Goal: Task Accomplishment & Management: Complete application form

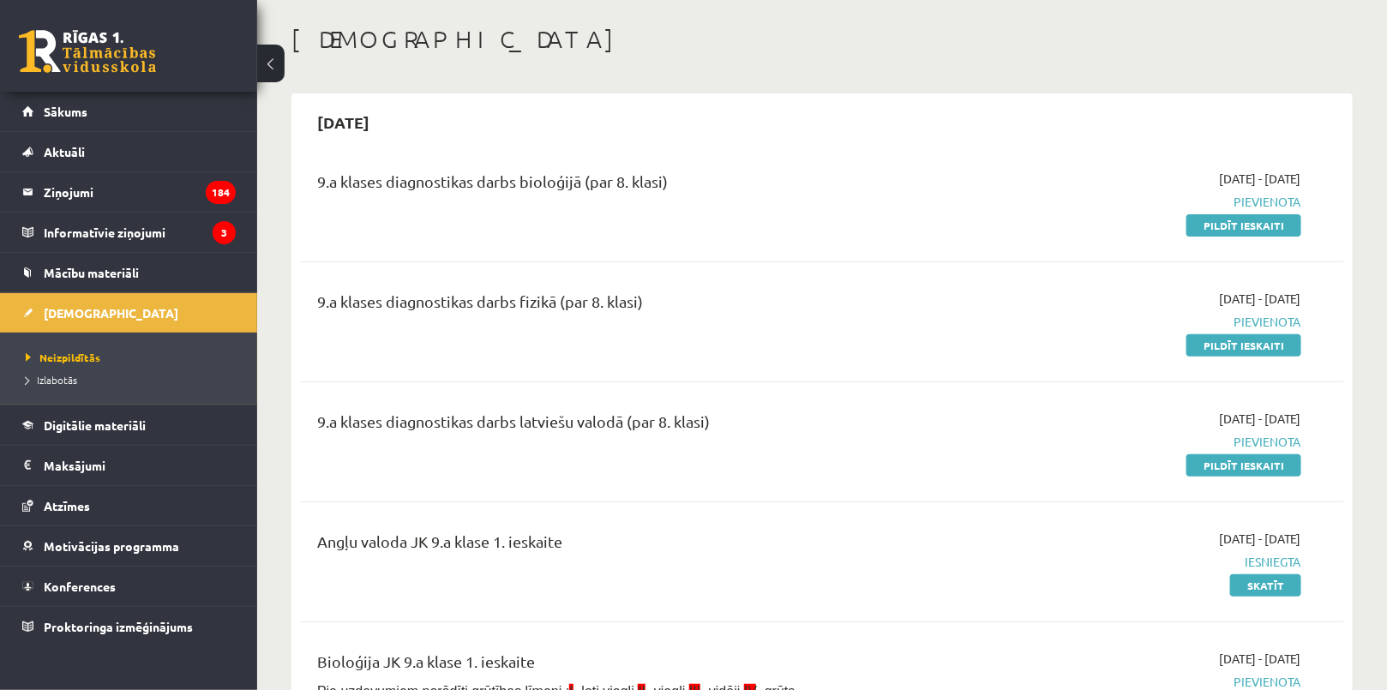
scroll to position [77, 0]
click at [1240, 459] on link "Pildīt ieskaiti" at bounding box center [1243, 464] width 115 height 22
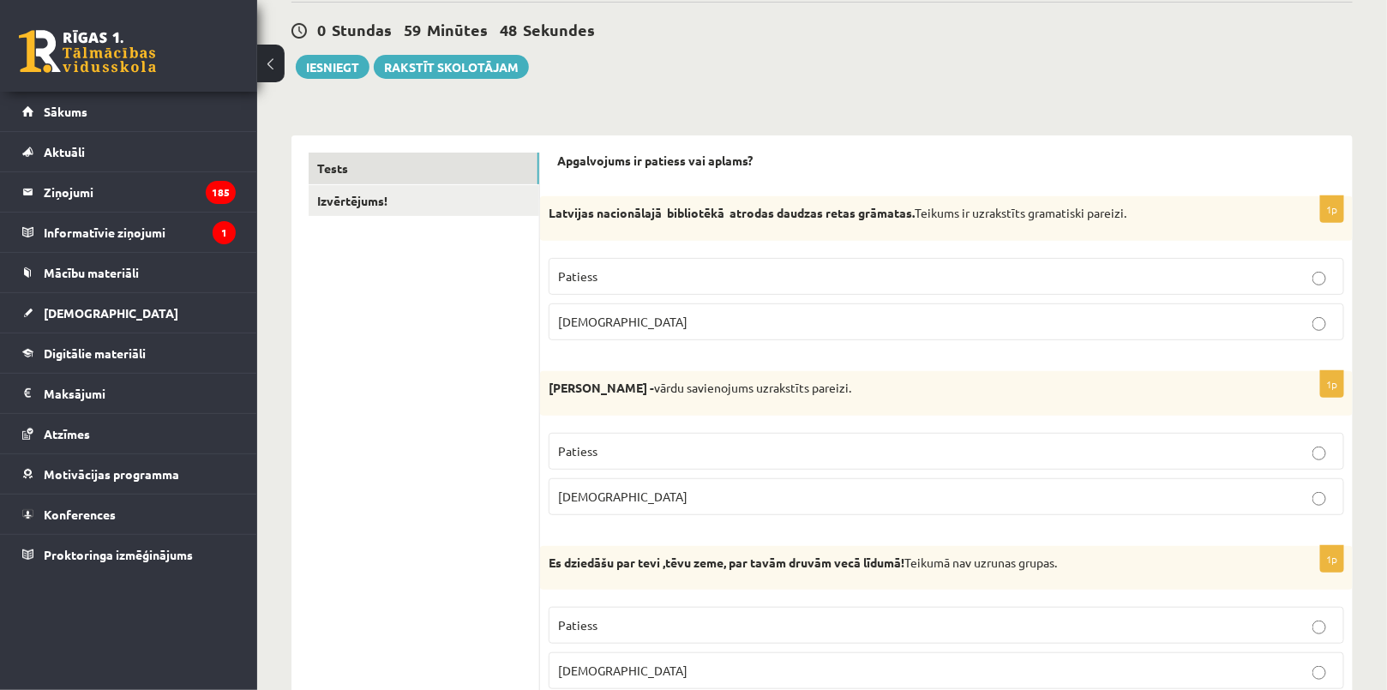
scroll to position [77, 0]
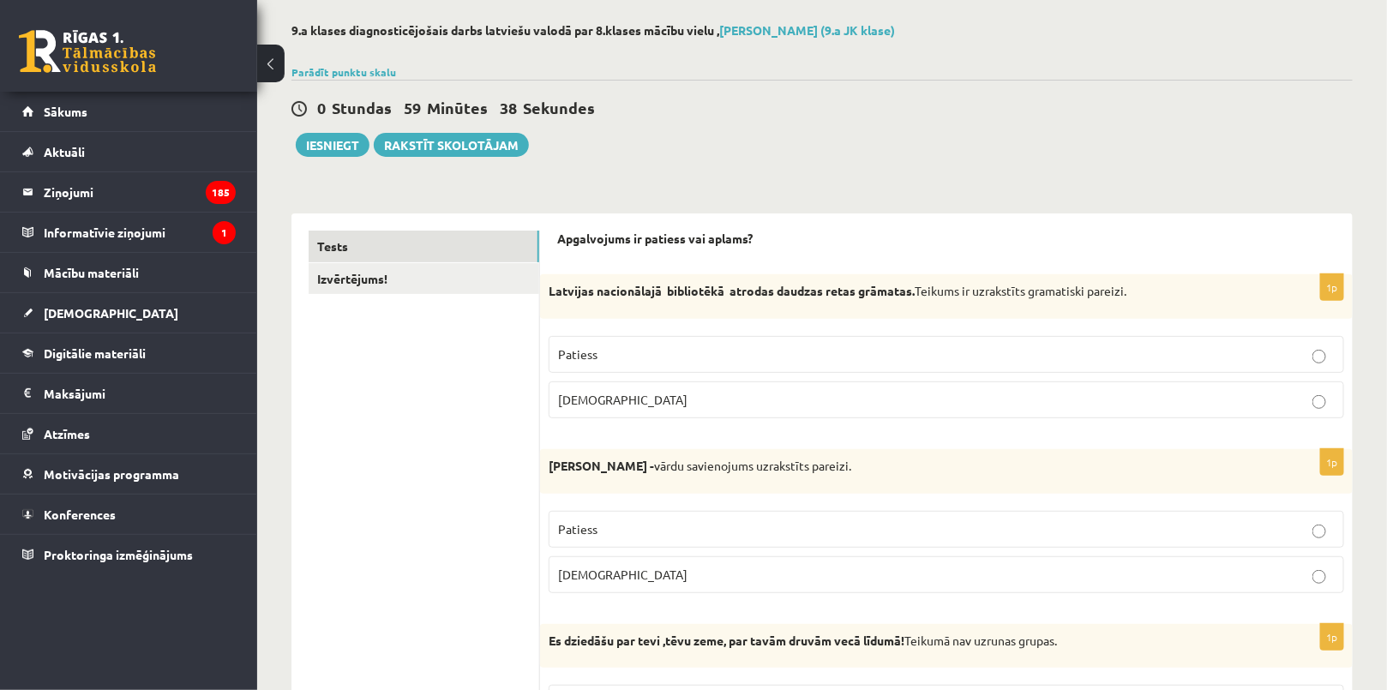
click at [636, 368] on label "Patiess" at bounding box center [946, 354] width 795 height 37
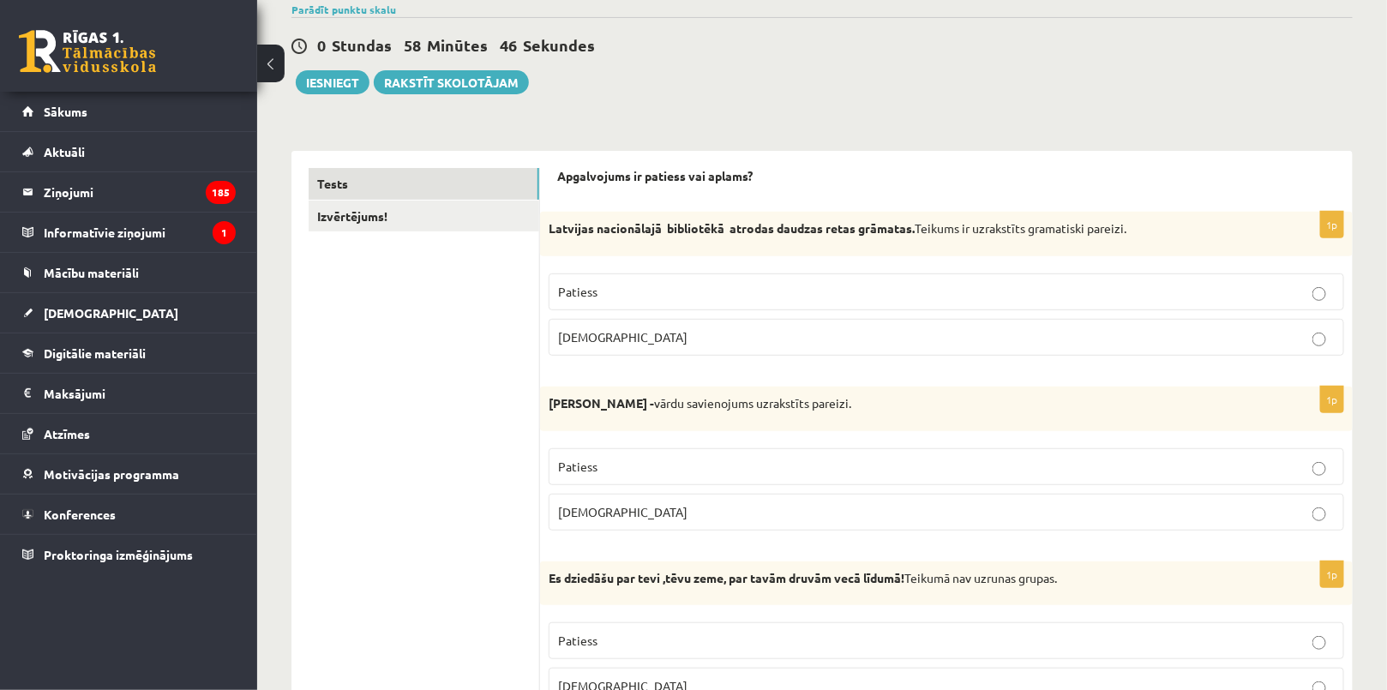
scroll to position [233, 0]
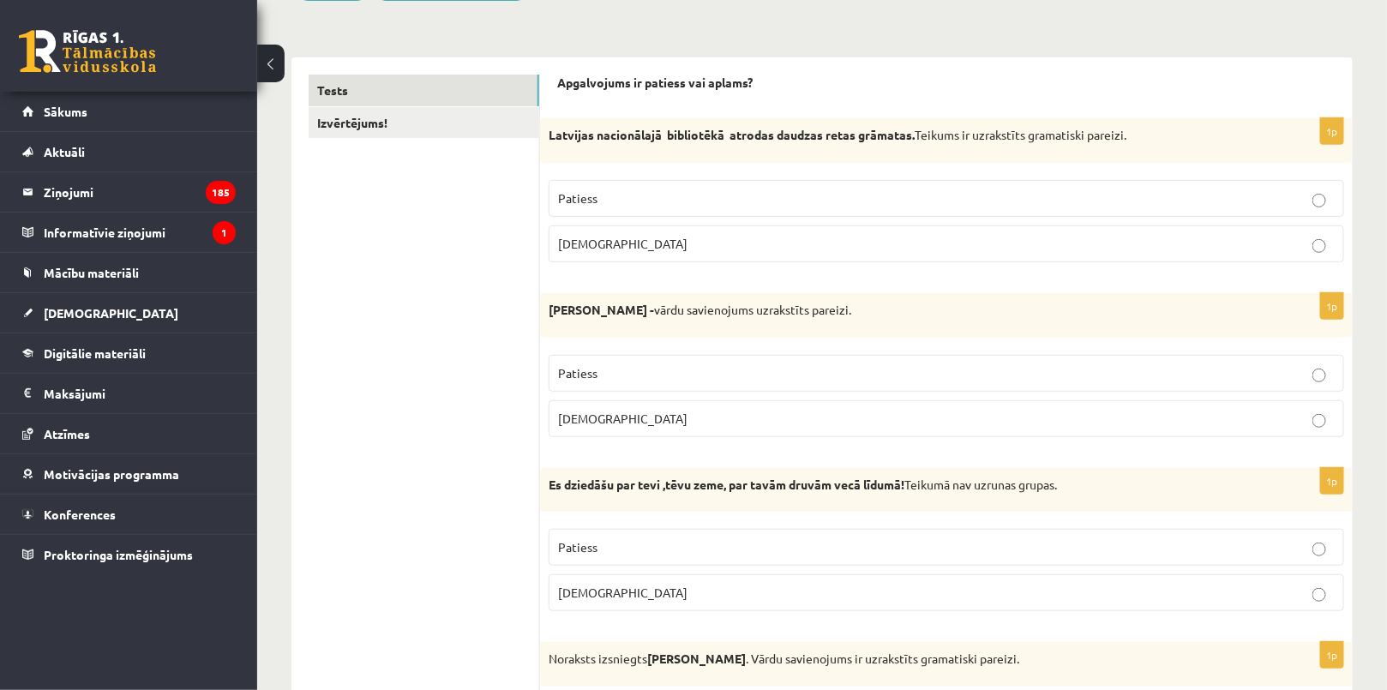
click at [608, 419] on p "Aplams" at bounding box center [946, 419] width 776 height 18
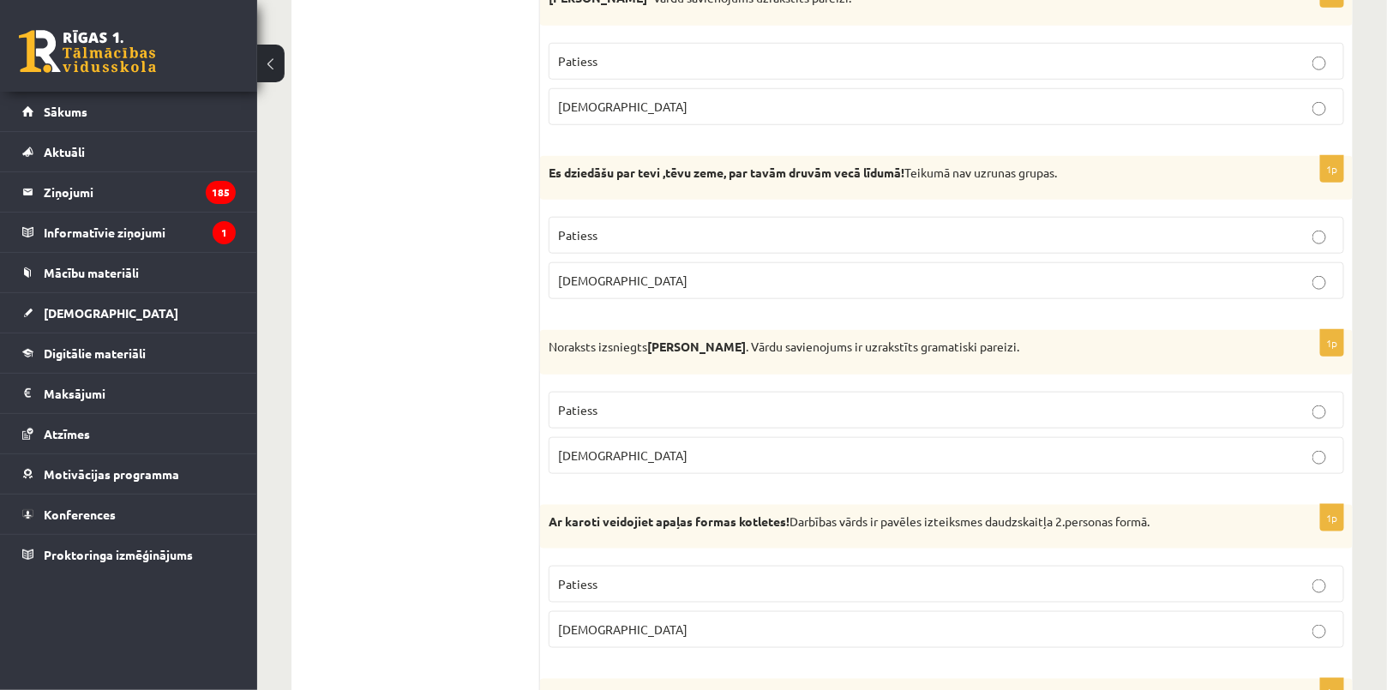
scroll to position [467, 0]
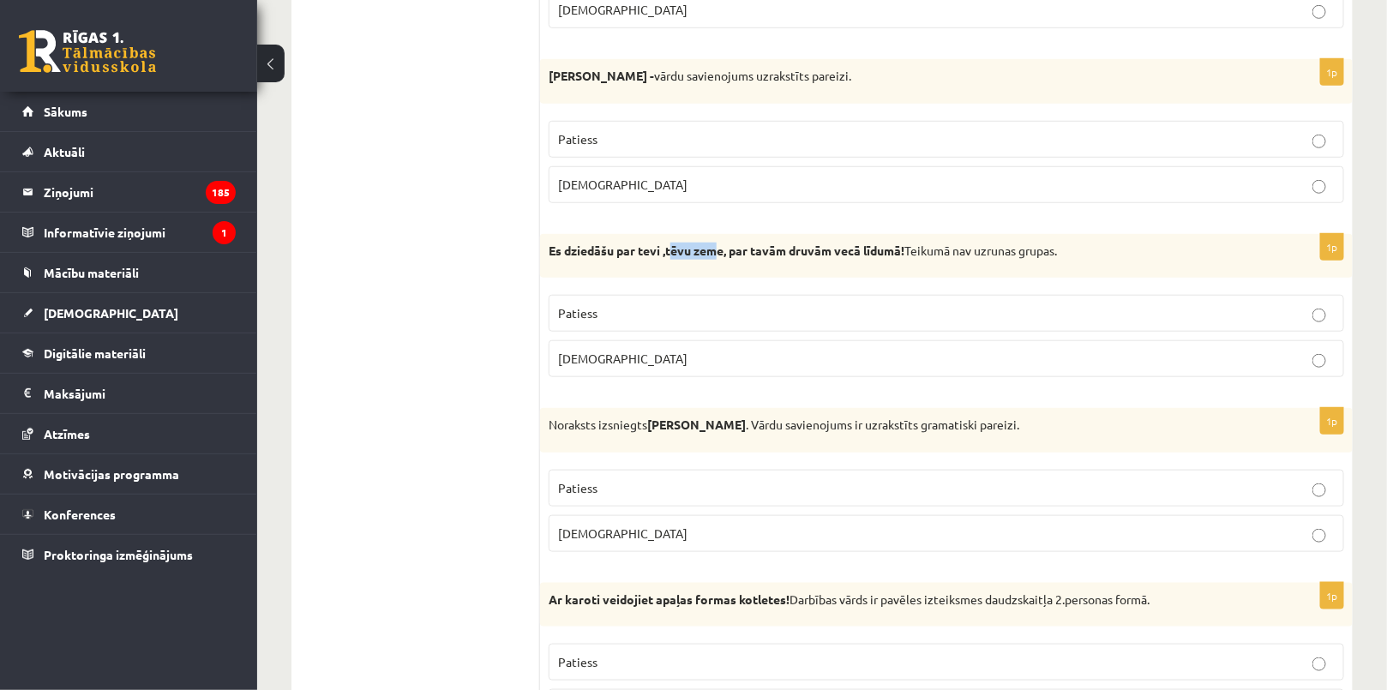
drag, startPoint x: 670, startPoint y: 249, endPoint x: 722, endPoint y: 251, distance: 52.3
click at [722, 251] on strong "Es dziedāšu par tevi ,tēvu zeme, par tavām druvām vecā līdumā!" at bounding box center [727, 250] width 356 height 15
click at [755, 261] on div "Es dziedāšu par tevi ,tēvu zeme, par tavām druvām vecā līdumā! Teikumā nav uzru…" at bounding box center [946, 256] width 812 height 45
click at [590, 305] on span "Patiess" at bounding box center [577, 312] width 39 height 15
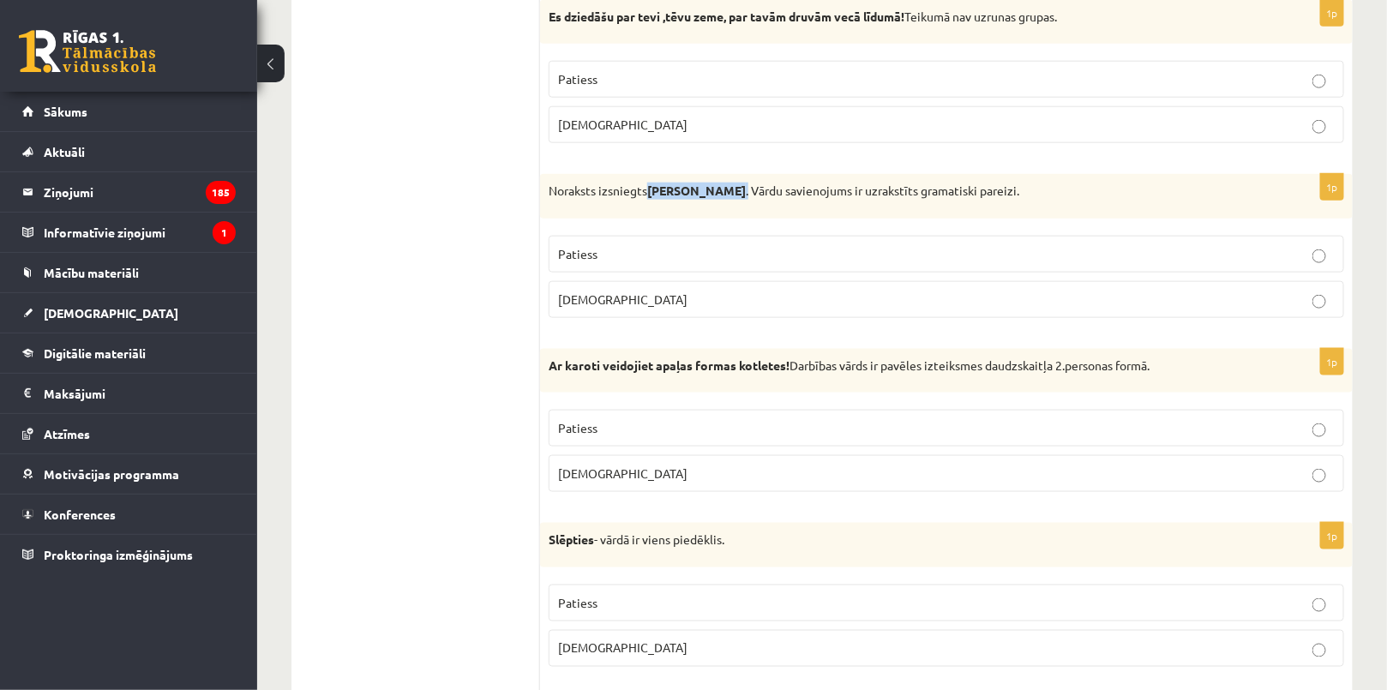
drag, startPoint x: 650, startPoint y: 188, endPoint x: 730, endPoint y: 177, distance: 81.3
click at [730, 177] on div "Noraksts izsniegts Jurim Cinkum . Vārdu savienojums ir uzrakstīts gramatiski pa…" at bounding box center [946, 196] width 812 height 45
click at [754, 207] on div "Noraksts izsniegts Jurim Cinkum . Vārdu savienojums ir uzrakstīts gramatiski pa…" at bounding box center [946, 196] width 812 height 45
click at [623, 257] on p "Patiess" at bounding box center [946, 254] width 776 height 18
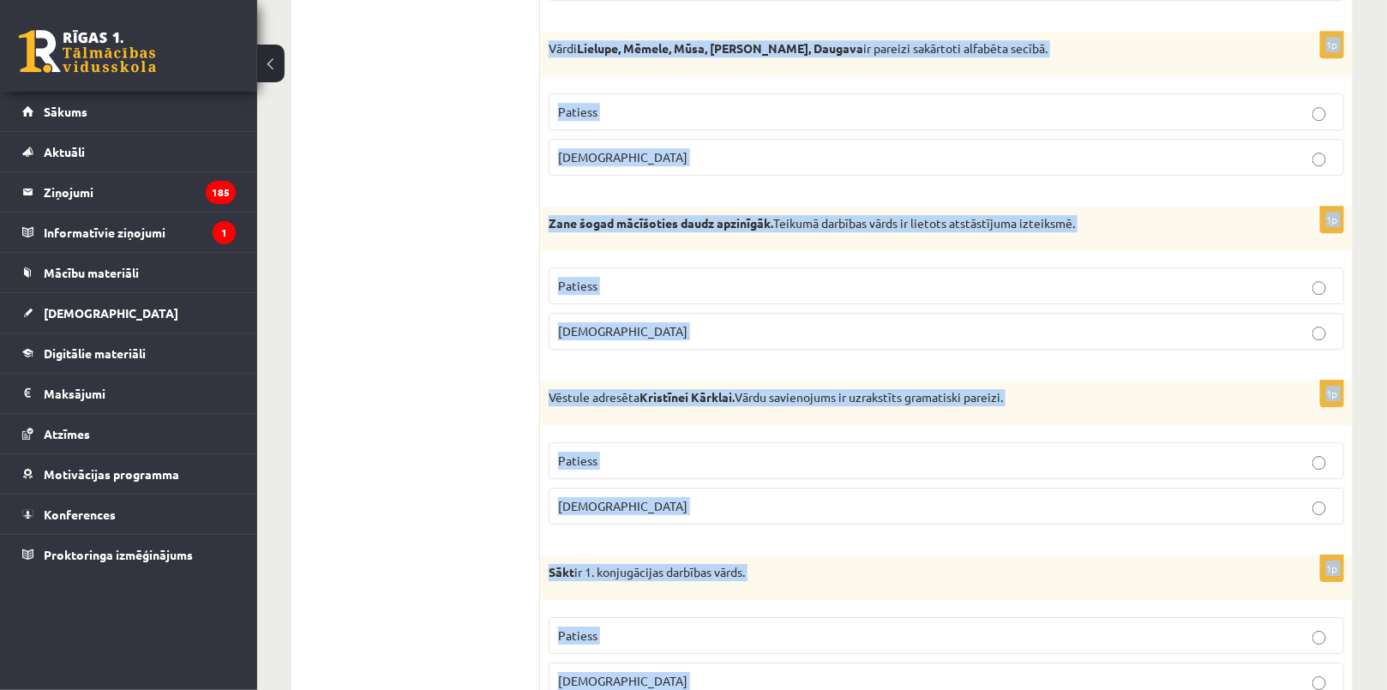
scroll to position [4914, 0]
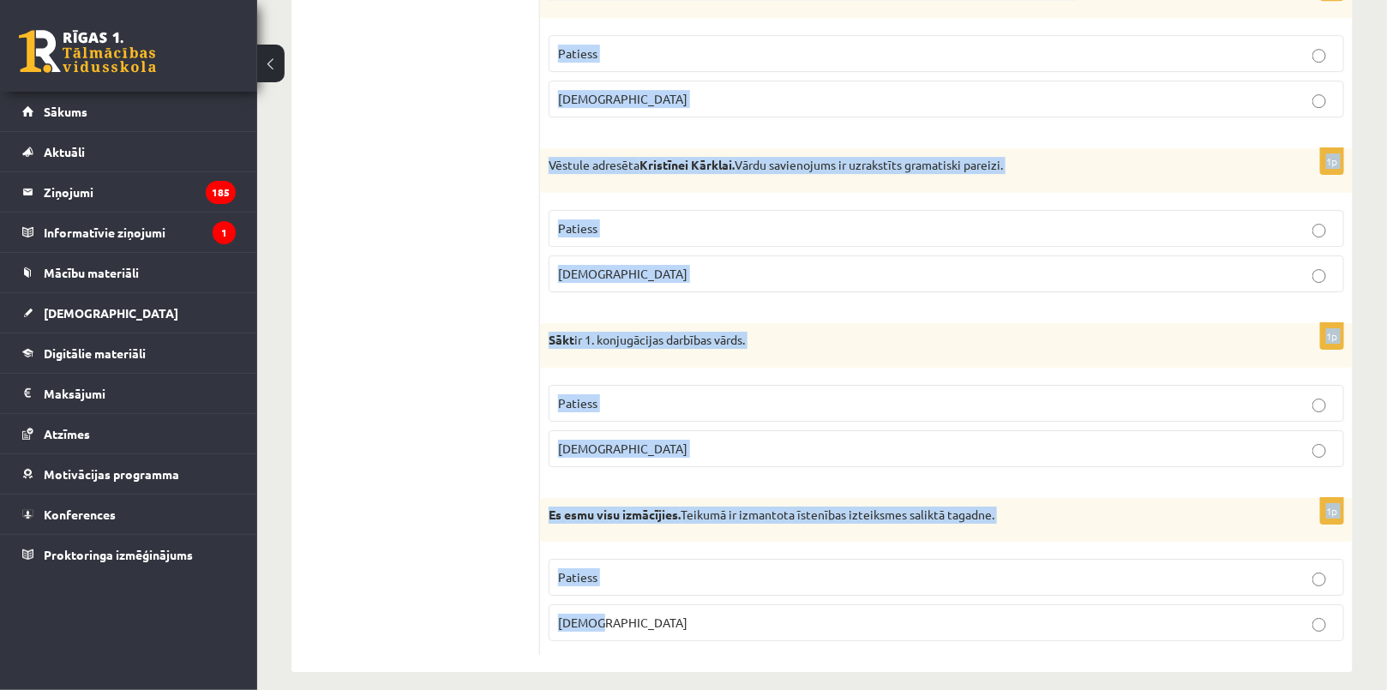
drag, startPoint x: 543, startPoint y: 159, endPoint x: 791, endPoint y: 633, distance: 535.9
copy form "Ar karoti veidojiet apaļas formas kotletes! Darbības vārds ir pavēles izteiksme…"
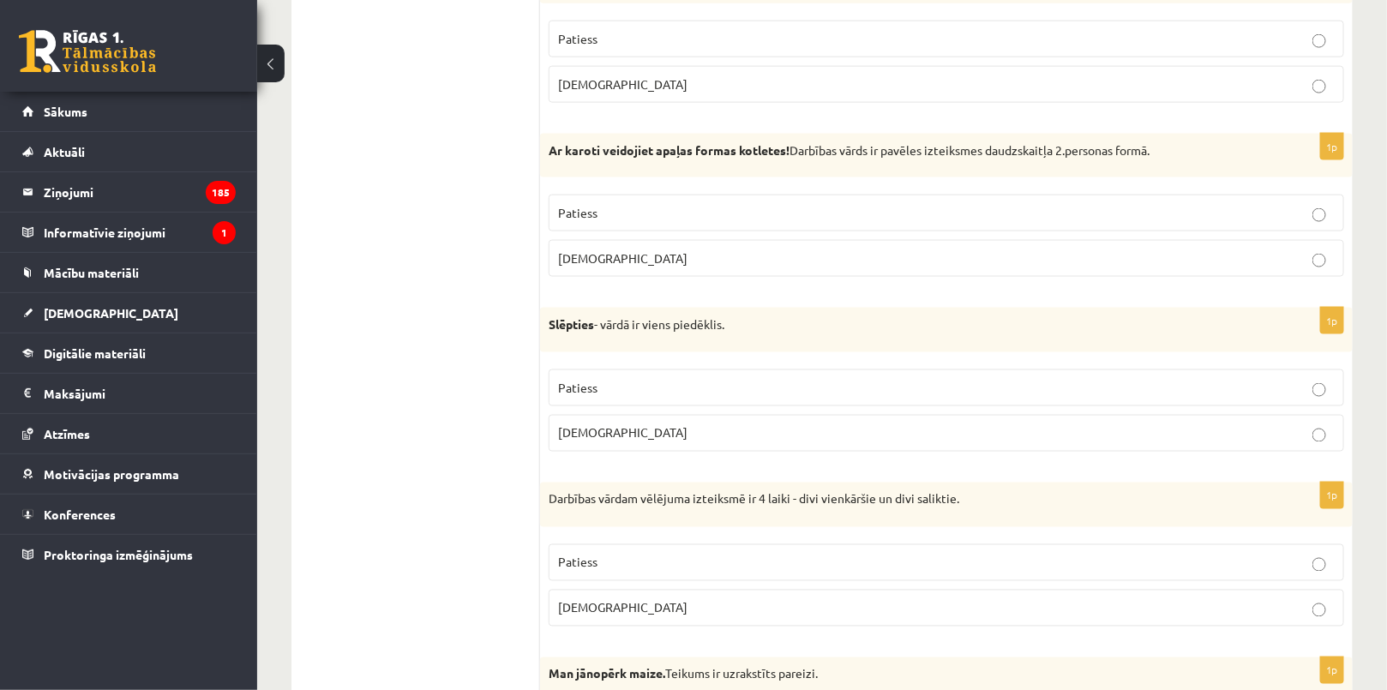
scroll to position [940, 0]
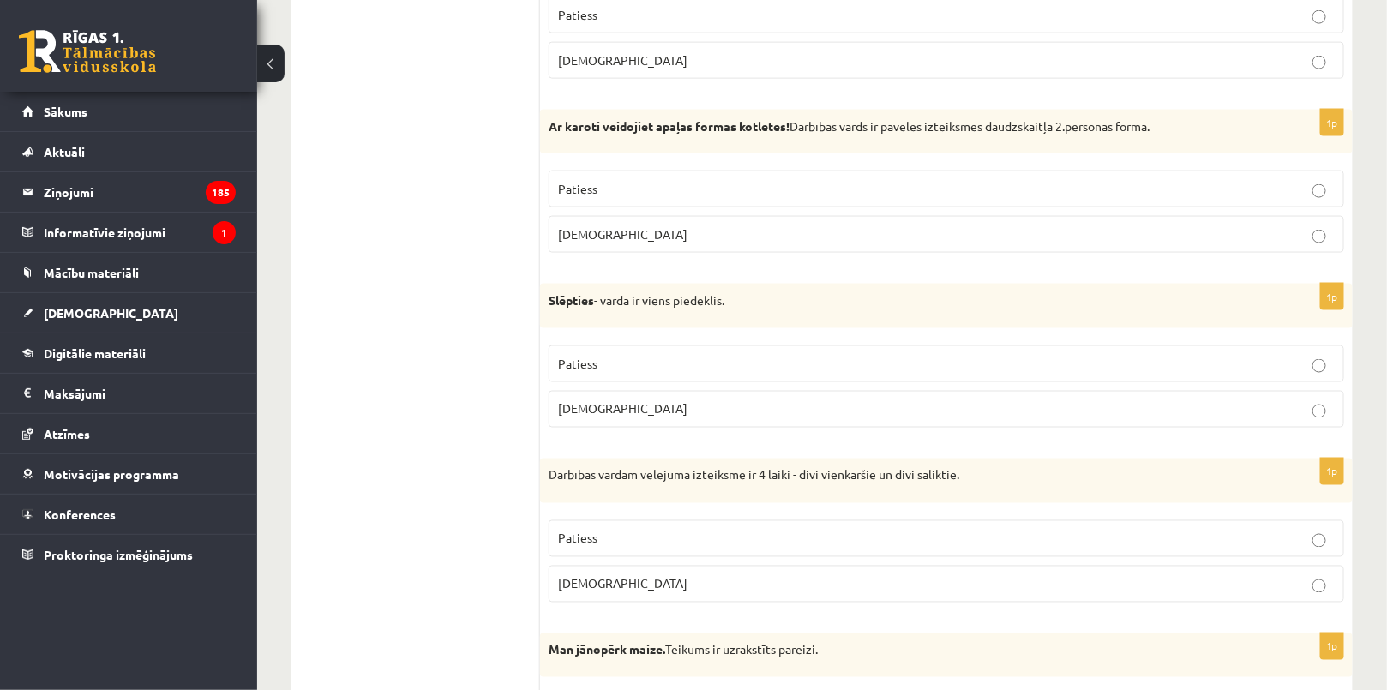
drag, startPoint x: 1166, startPoint y: 125, endPoint x: 1044, endPoint y: 125, distance: 122.6
click at [1044, 125] on p "Ar karoti veidojiet apaļas formas kotletes! Darbības vārds ir pavēles izteiksme…" at bounding box center [904, 126] width 710 height 17
click at [1098, 137] on div "Ar karoti veidojiet apaļas formas kotletes! Darbības vārds ir pavēles izteiksme…" at bounding box center [946, 132] width 812 height 45
click at [649, 236] on p "Aplams" at bounding box center [946, 234] width 776 height 18
click at [638, 195] on label "Patiess" at bounding box center [946, 189] width 795 height 37
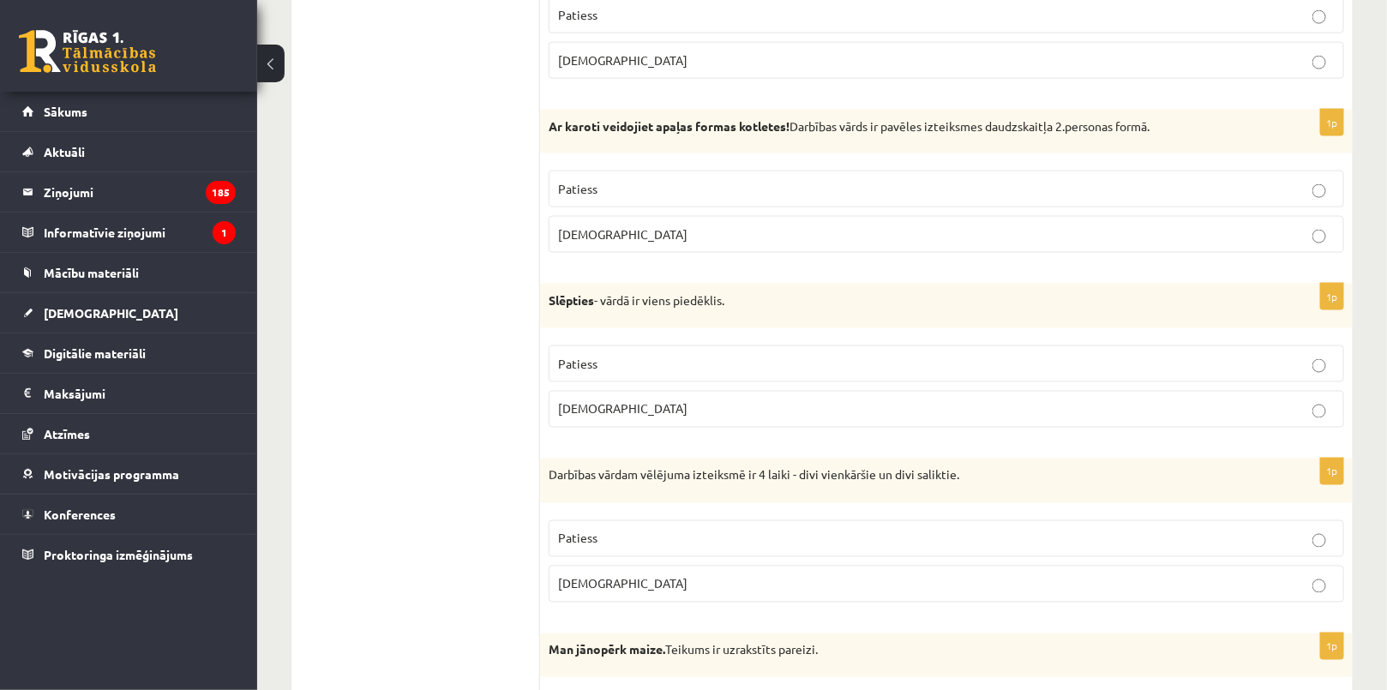
click at [623, 225] on p "Aplams" at bounding box center [946, 234] width 776 height 18
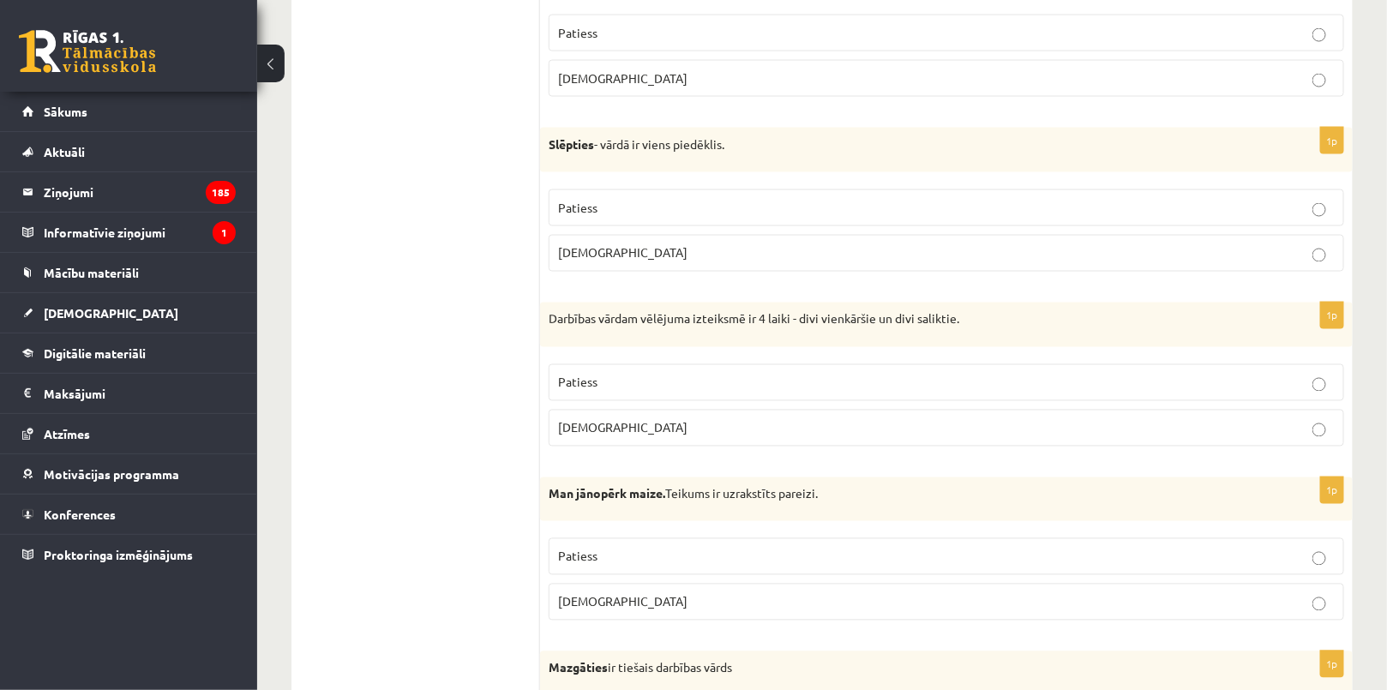
click at [608, 258] on p "Aplams" at bounding box center [946, 253] width 776 height 18
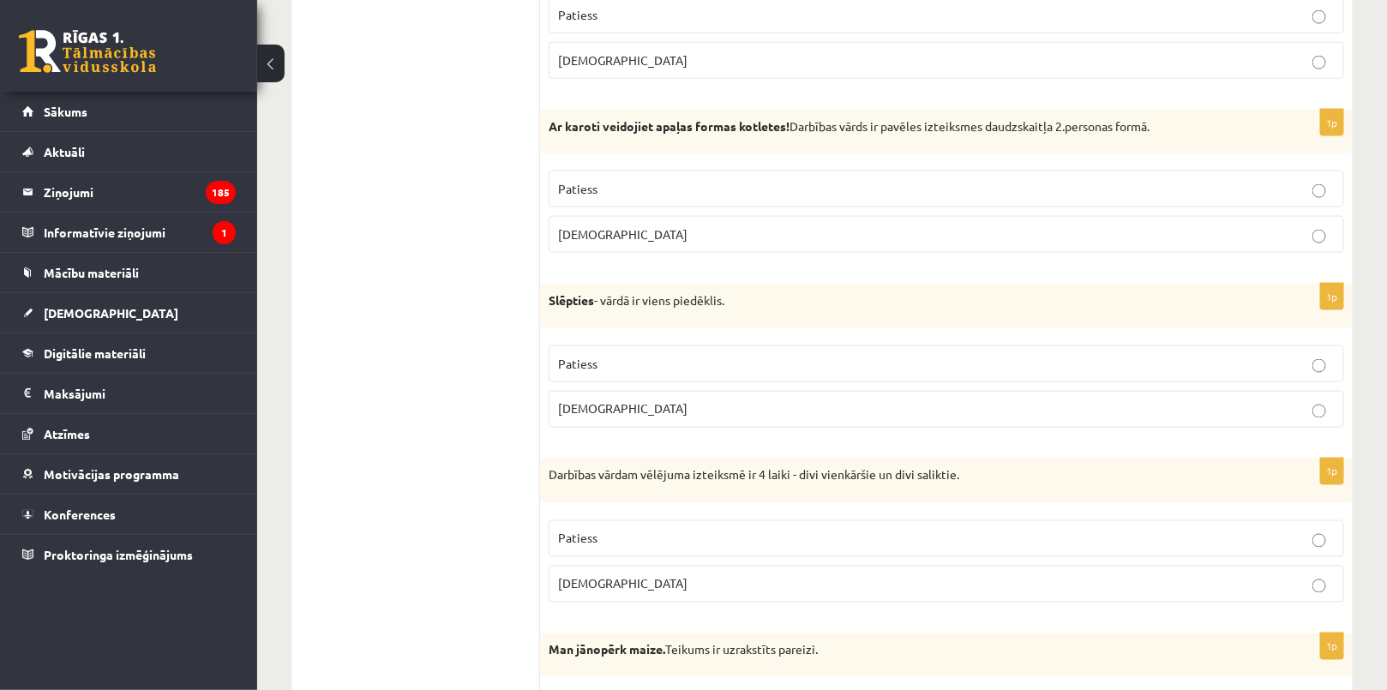
click at [600, 403] on p "Aplams" at bounding box center [946, 409] width 776 height 18
drag, startPoint x: 681, startPoint y: 300, endPoint x: 736, endPoint y: 290, distance: 55.8
click at [736, 292] on p "Slēpties - vārdā ir viens piedēklis." at bounding box center [904, 300] width 710 height 17
copy p "piedēklis."
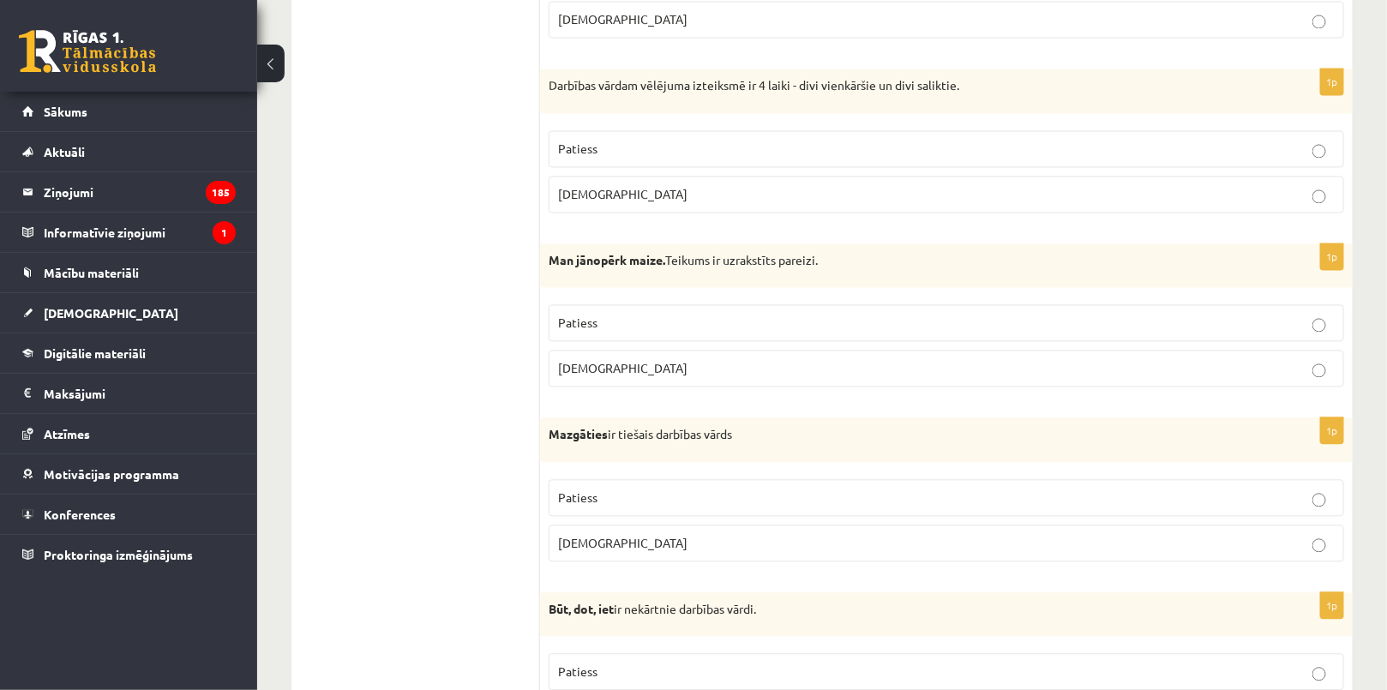
scroll to position [1252, 0]
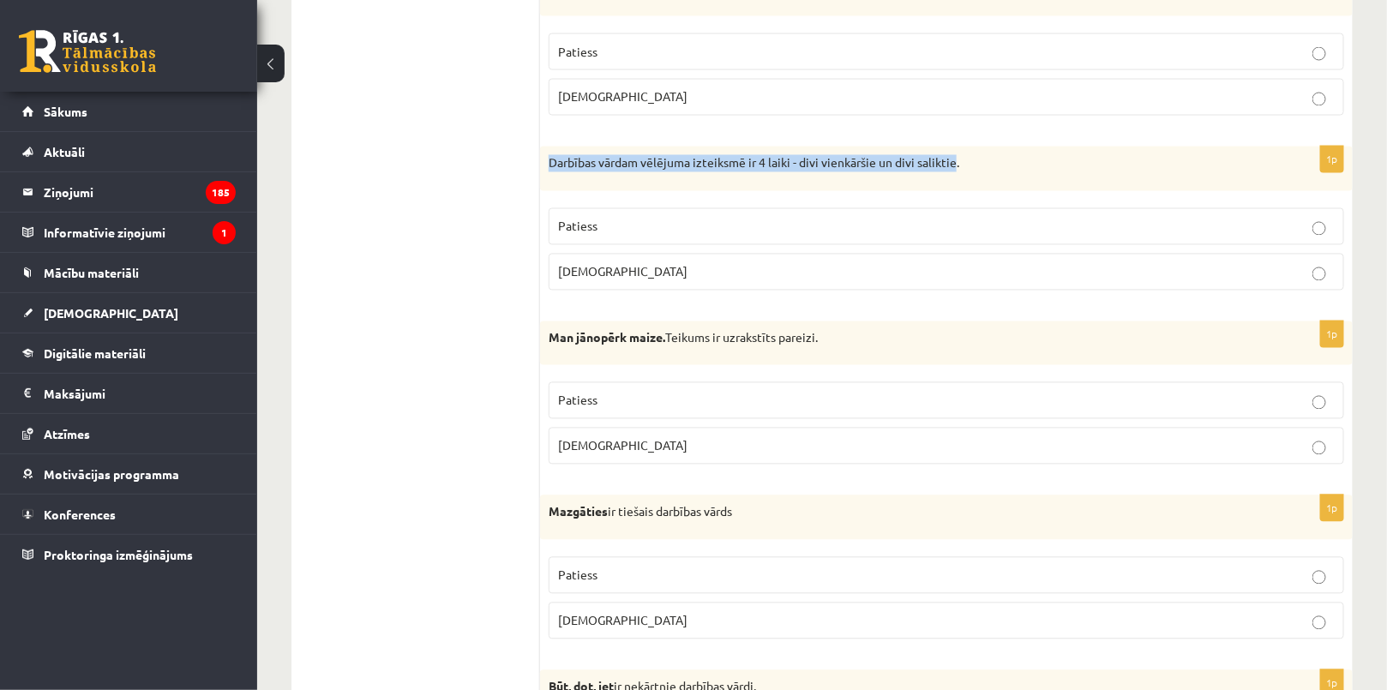
drag, startPoint x: 545, startPoint y: 152, endPoint x: 1022, endPoint y: 147, distance: 477.4
click at [957, 160] on div "Darbības vārdam vēlējuma izteiksmē ir 4 laiki - divi vienkāršie un divi salikti…" at bounding box center [946, 169] width 812 height 45
click at [1033, 148] on div "Darbības vārdam vēlējuma izteiksmē ir 4 laiki - divi vienkāršie un divi salikti…" at bounding box center [946, 169] width 812 height 45
drag, startPoint x: 557, startPoint y: 154, endPoint x: 968, endPoint y: 164, distance: 411.5
click at [968, 164] on p "Darbības vārdam vēlējuma izteiksmē ir 4 laiki - divi vienkāršie un divi salikti…" at bounding box center [904, 163] width 710 height 17
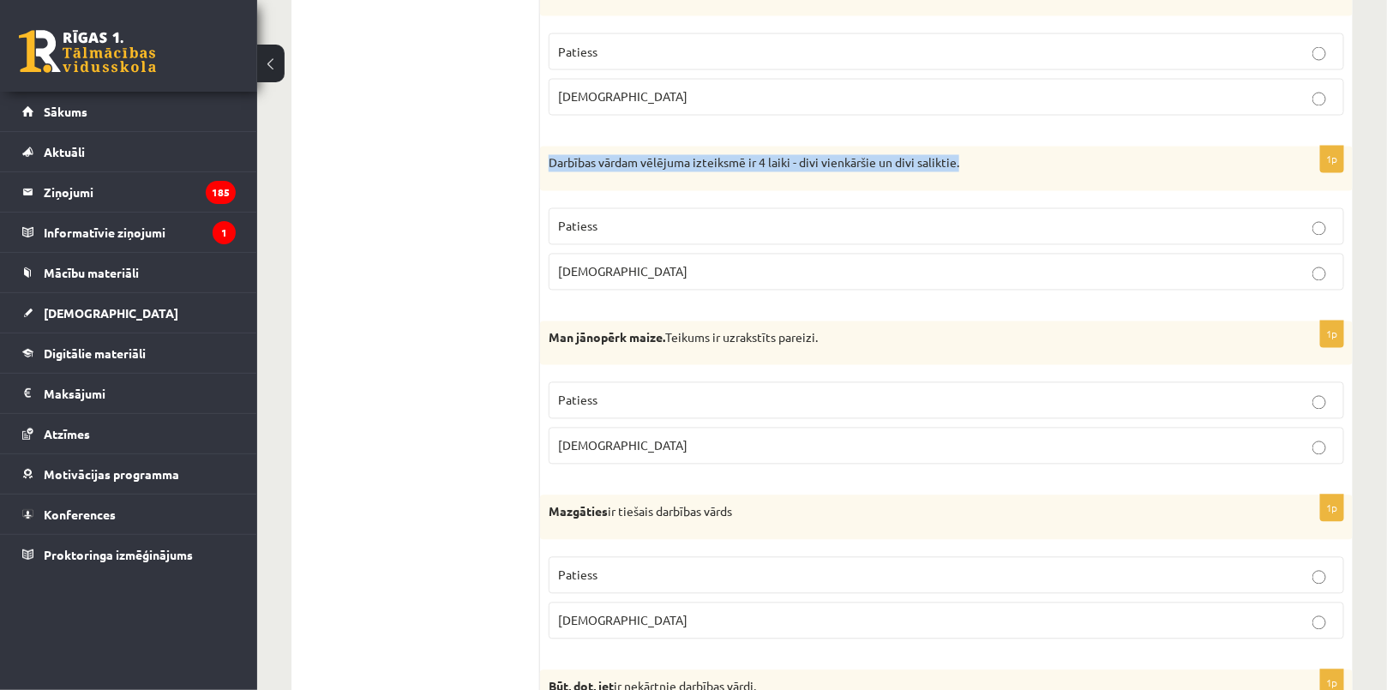
click at [1009, 150] on div "Darbības vārdam vēlējuma izteiksmē ir 4 laiki - divi vienkāršie un divi salikti…" at bounding box center [946, 169] width 812 height 45
click at [1000, 159] on p "Darbības vārdam vēlējuma izteiksmē ir 4 laiki - divi vienkāršie un divi salikti…" at bounding box center [904, 163] width 710 height 17
drag, startPoint x: 535, startPoint y: 148, endPoint x: 662, endPoint y: 260, distance: 168.8
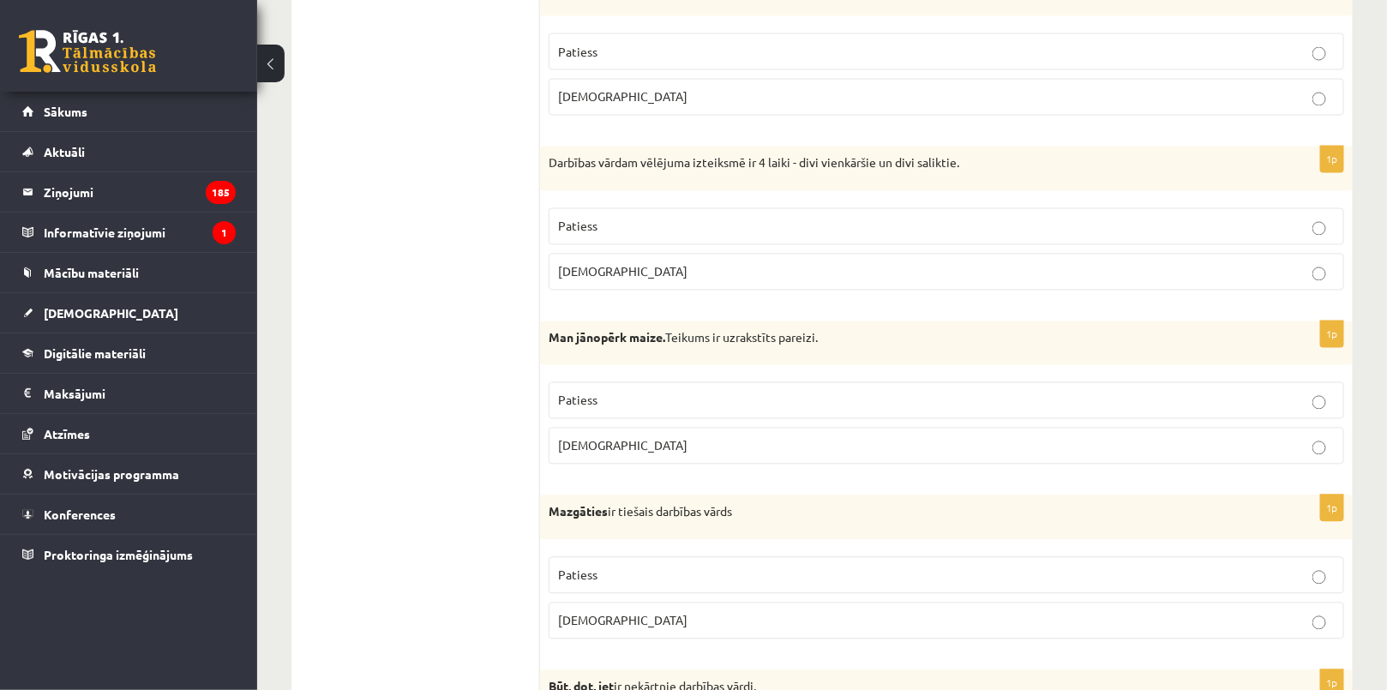
drag, startPoint x: 495, startPoint y: 257, endPoint x: 557, endPoint y: 183, distance: 96.7
click at [550, 165] on p "Darbības vārdam vēlējuma izteiksmē ir 4 laiki - divi vienkāršie un divi salikti…" at bounding box center [904, 163] width 710 height 17
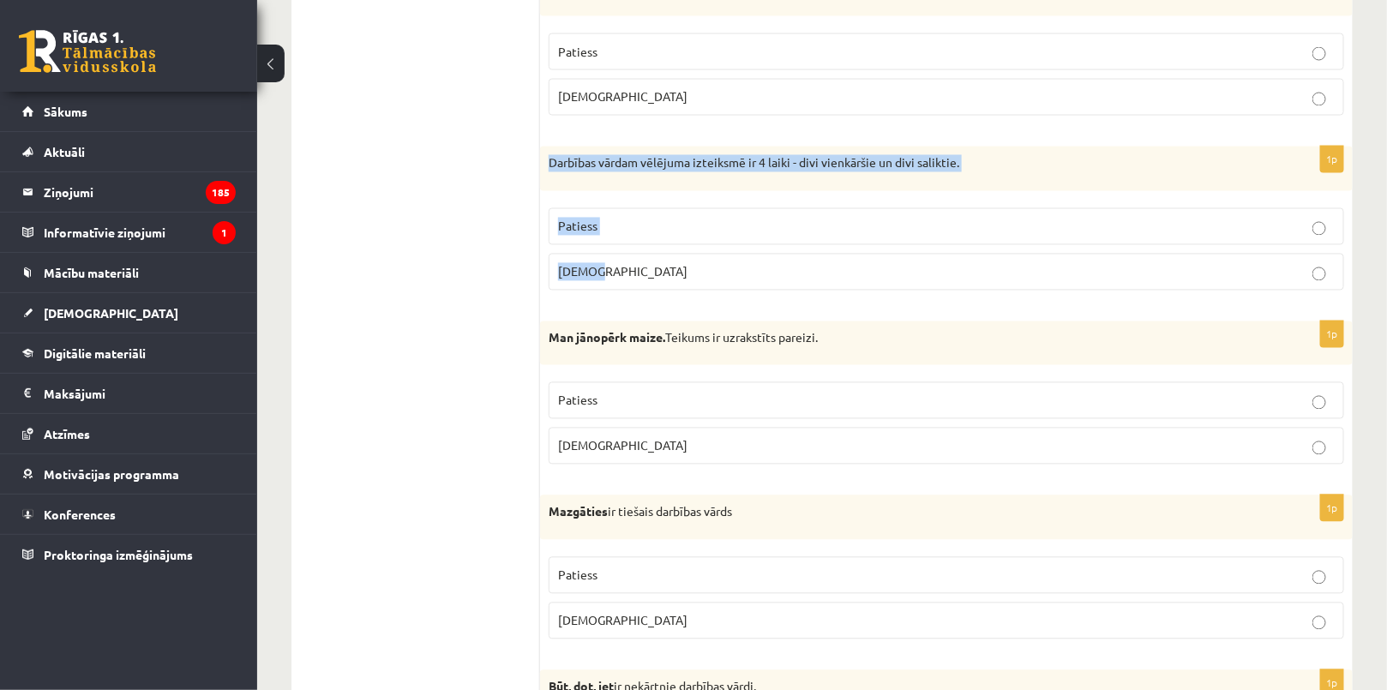
drag, startPoint x: 549, startPoint y: 153, endPoint x: 626, endPoint y: 270, distance: 140.5
click at [626, 270] on div "1p Darbības vārdam vēlējuma izteiksmē ir 4 laiki - divi vienkāršie un divi sali…" at bounding box center [946, 226] width 812 height 158
copy div "Darbības vārdam vēlējuma izteiksmē ir 4 laiki - divi vienkāršie un divi salikti…"
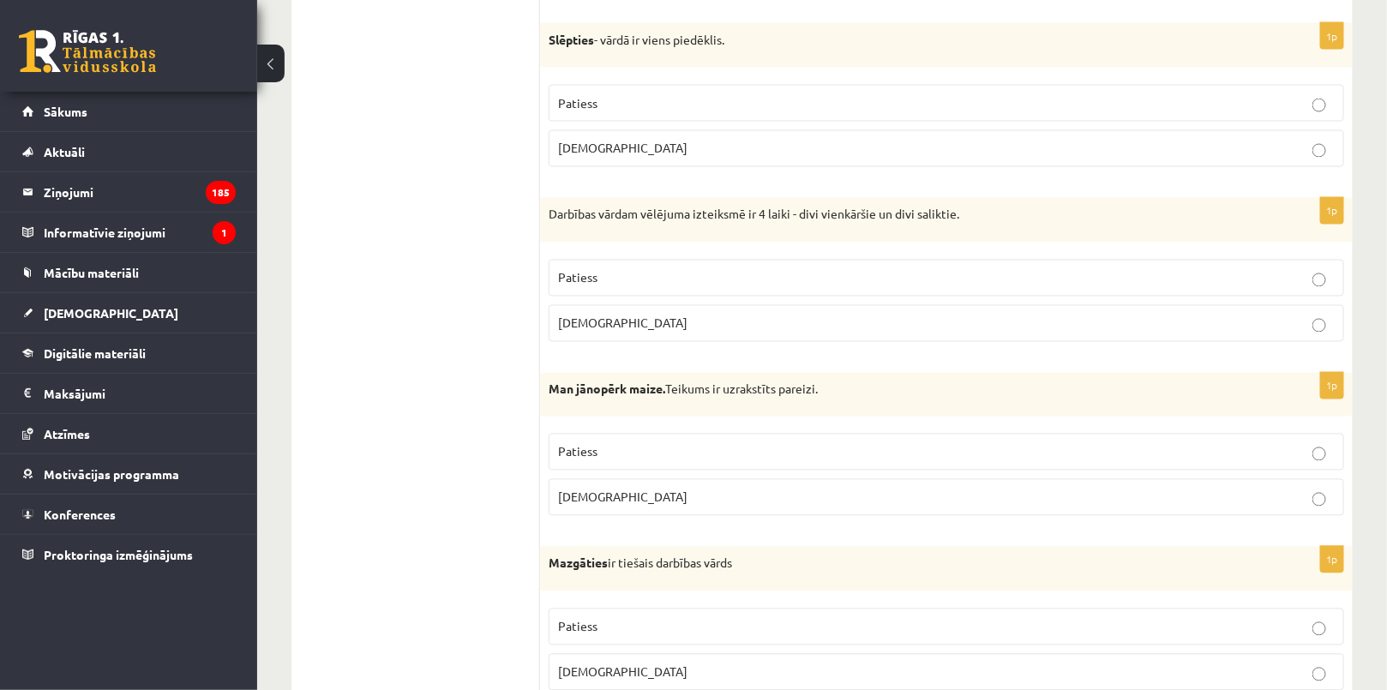
scroll to position [1174, 0]
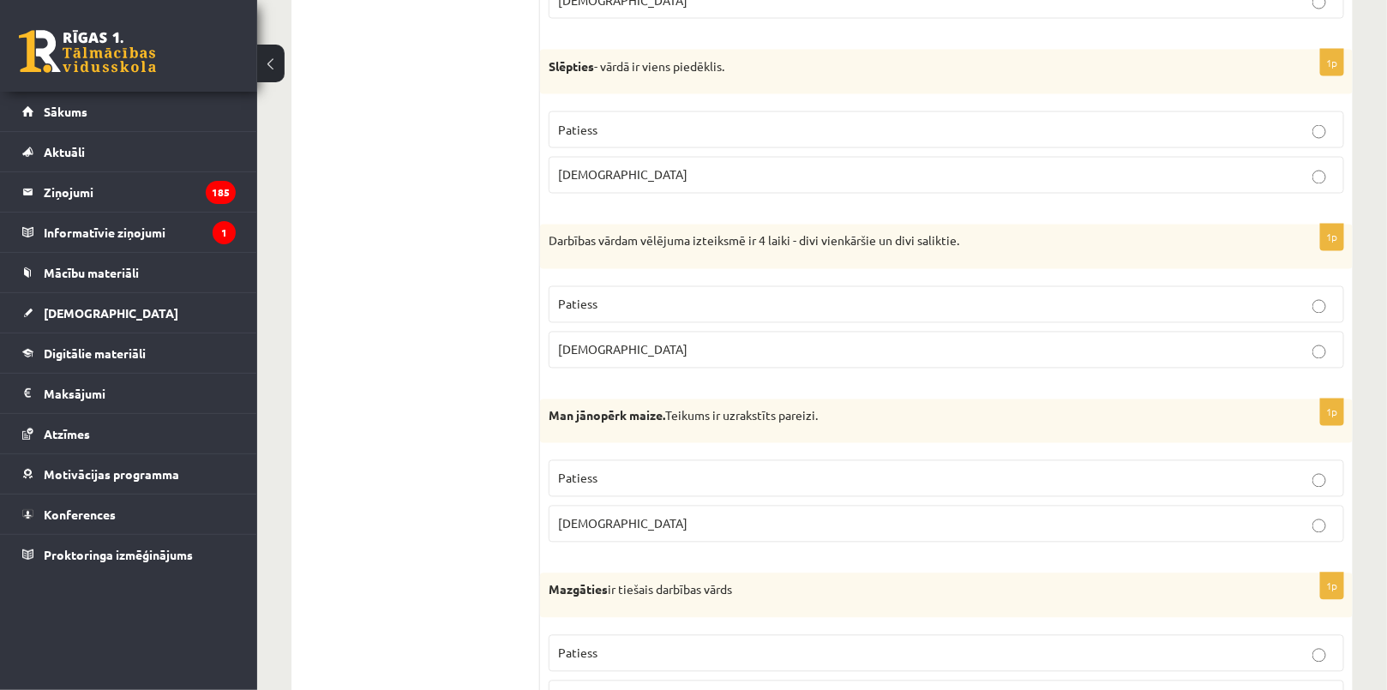
click at [565, 252] on div "Darbības vārdam vēlējuma izteiksmē ir 4 laiki - divi vienkāršie un divi salikti…" at bounding box center [946, 247] width 812 height 45
click at [627, 310] on label "Patiess" at bounding box center [946, 304] width 795 height 37
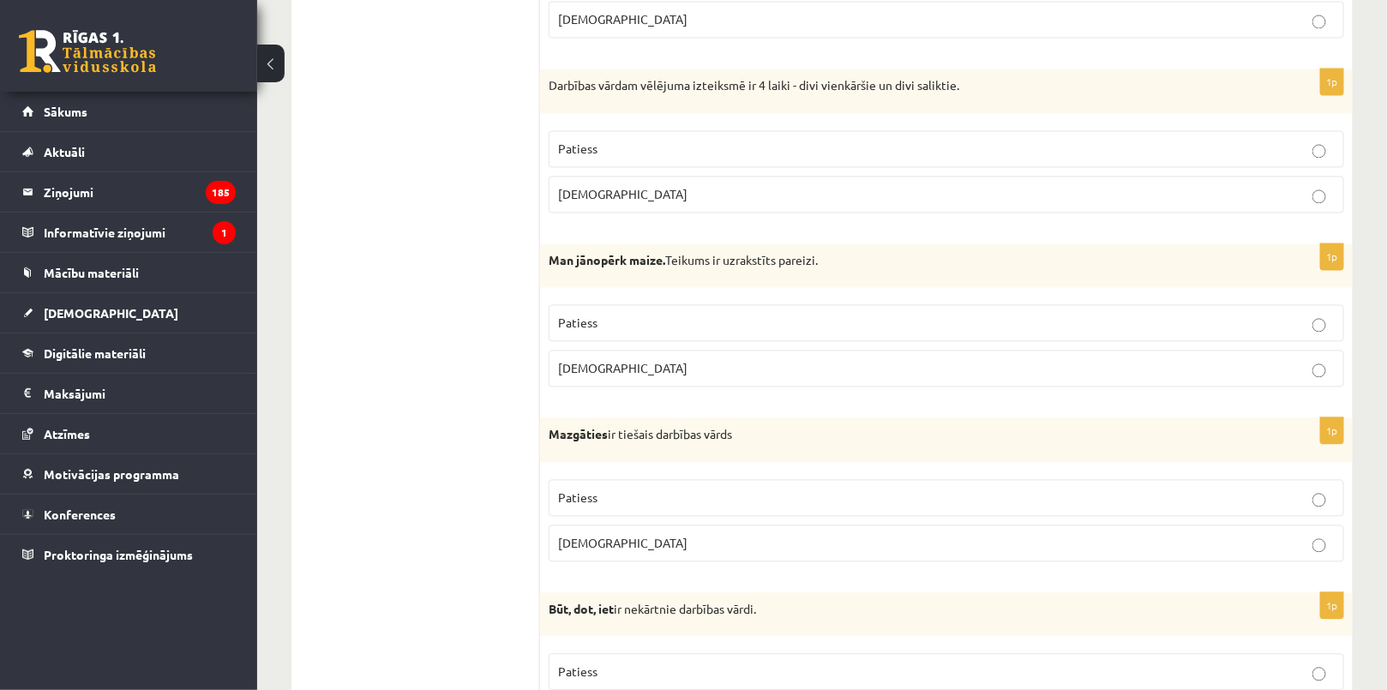
scroll to position [1408, 0]
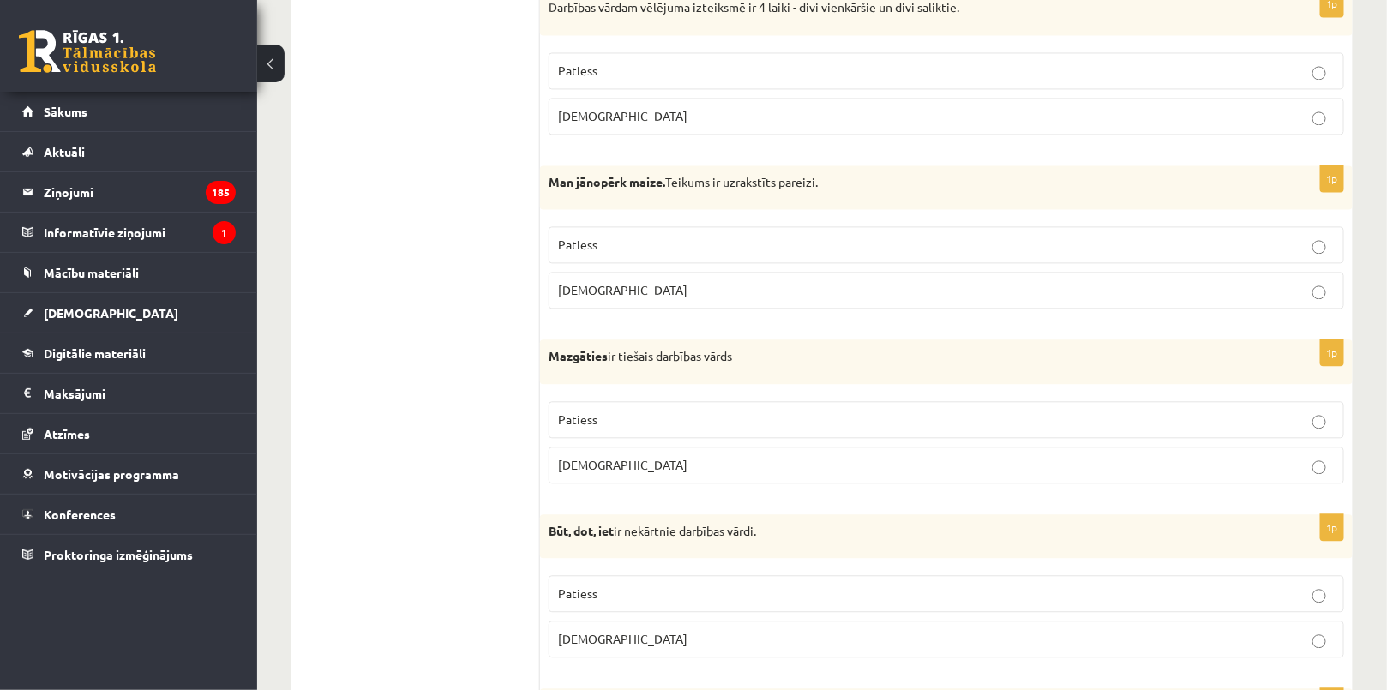
click at [596, 237] on p "Patiess" at bounding box center [946, 245] width 776 height 18
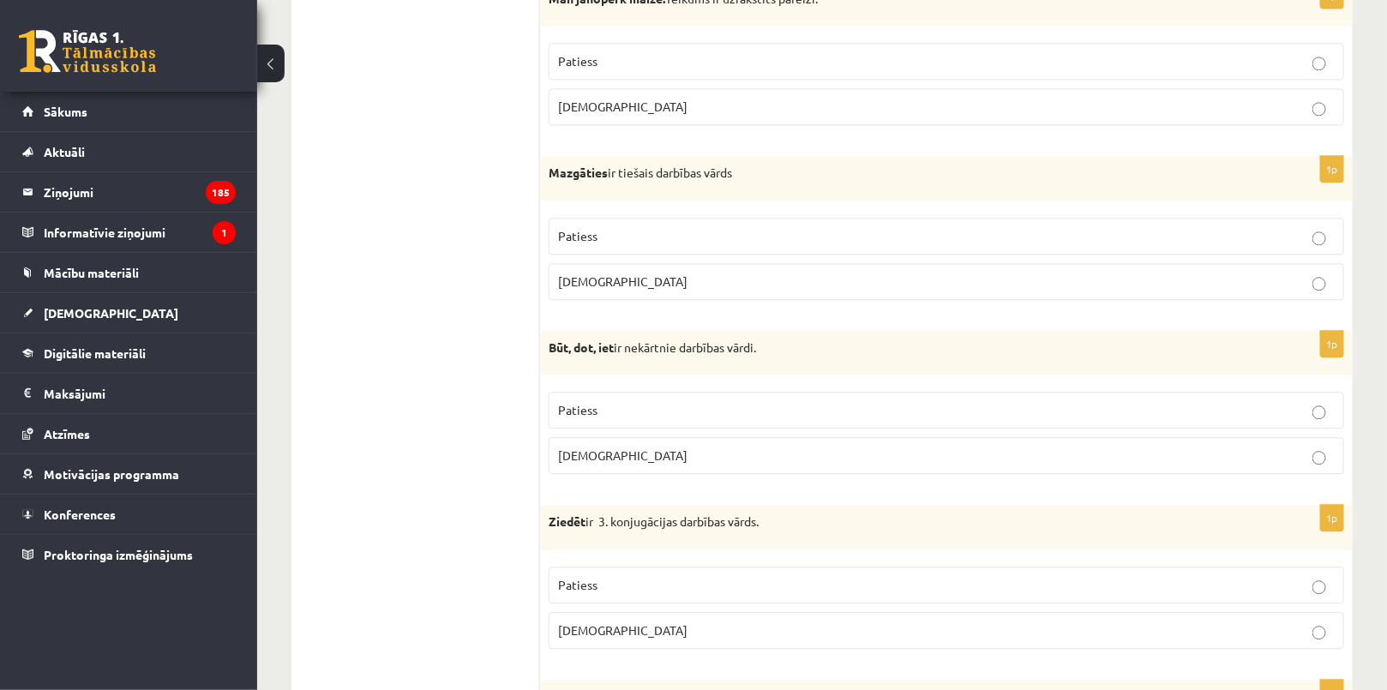
scroll to position [1563, 0]
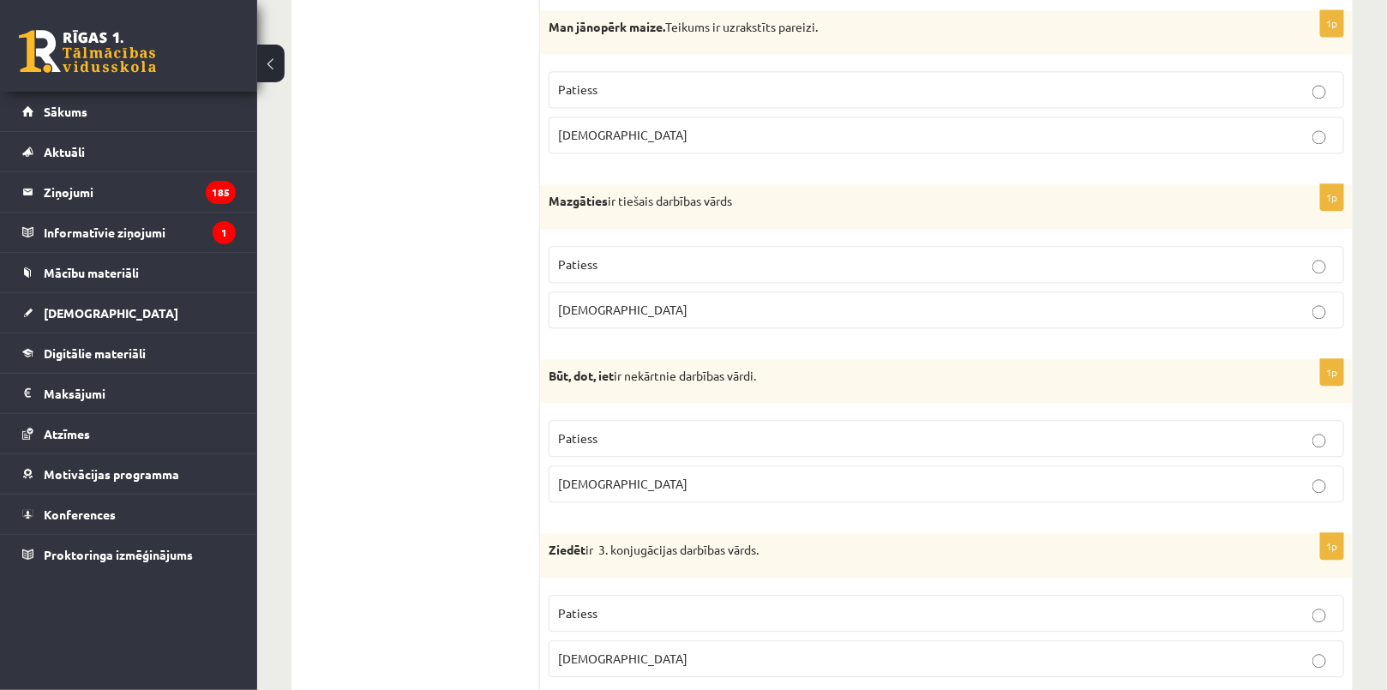
click at [596, 260] on span "Patiess" at bounding box center [577, 263] width 39 height 15
drag, startPoint x: 547, startPoint y: 190, endPoint x: 742, endPoint y: 295, distance: 221.6
click at [742, 295] on div "1p Mazgāties ir tiešais darbības vārds Patiess Aplams" at bounding box center [946, 263] width 812 height 158
copy div "Mazgāties ir tiešais darbības vārds Patiess Aplams"
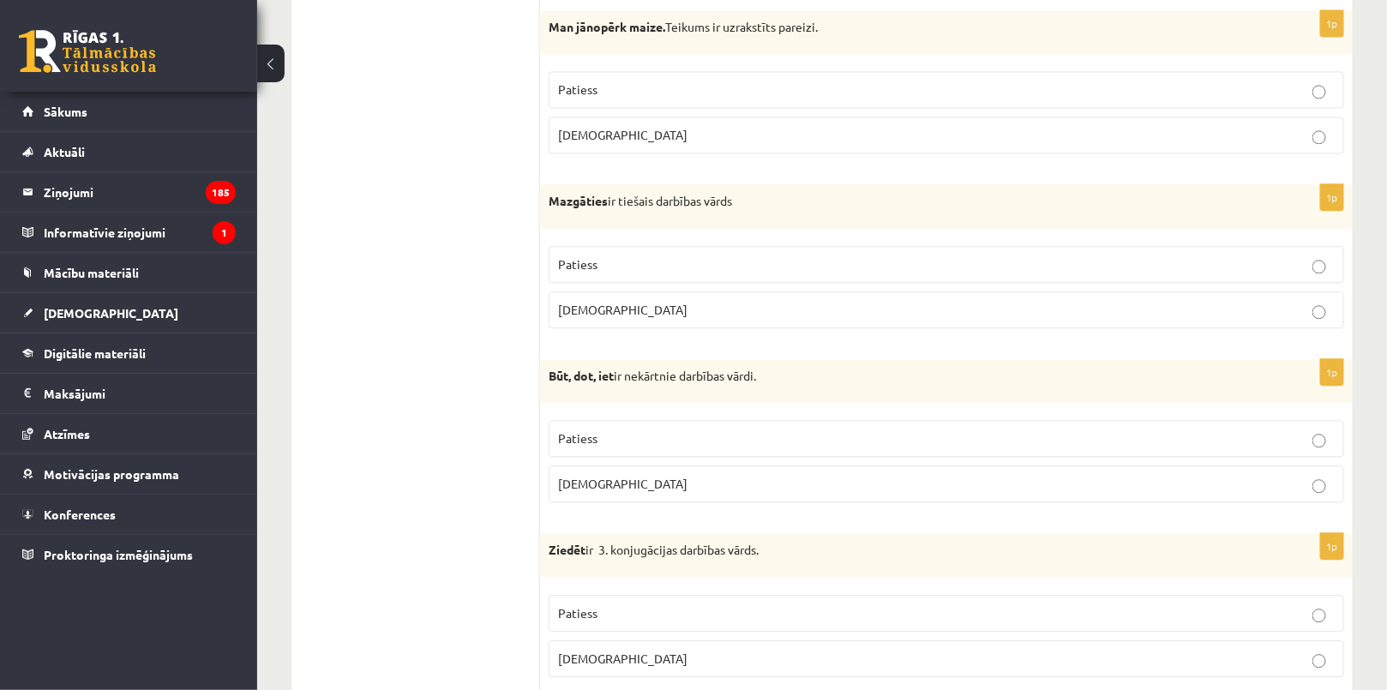
click at [641, 308] on p "Aplams" at bounding box center [946, 310] width 776 height 18
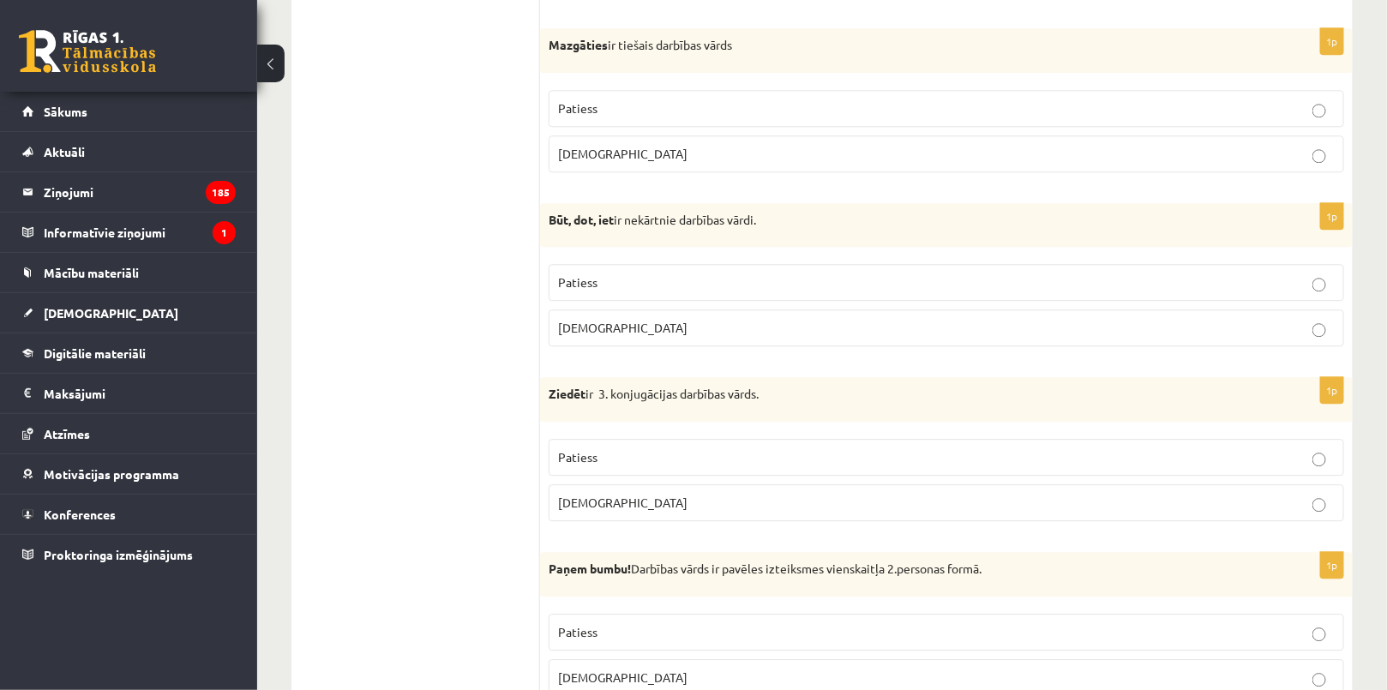
scroll to position [1758, 0]
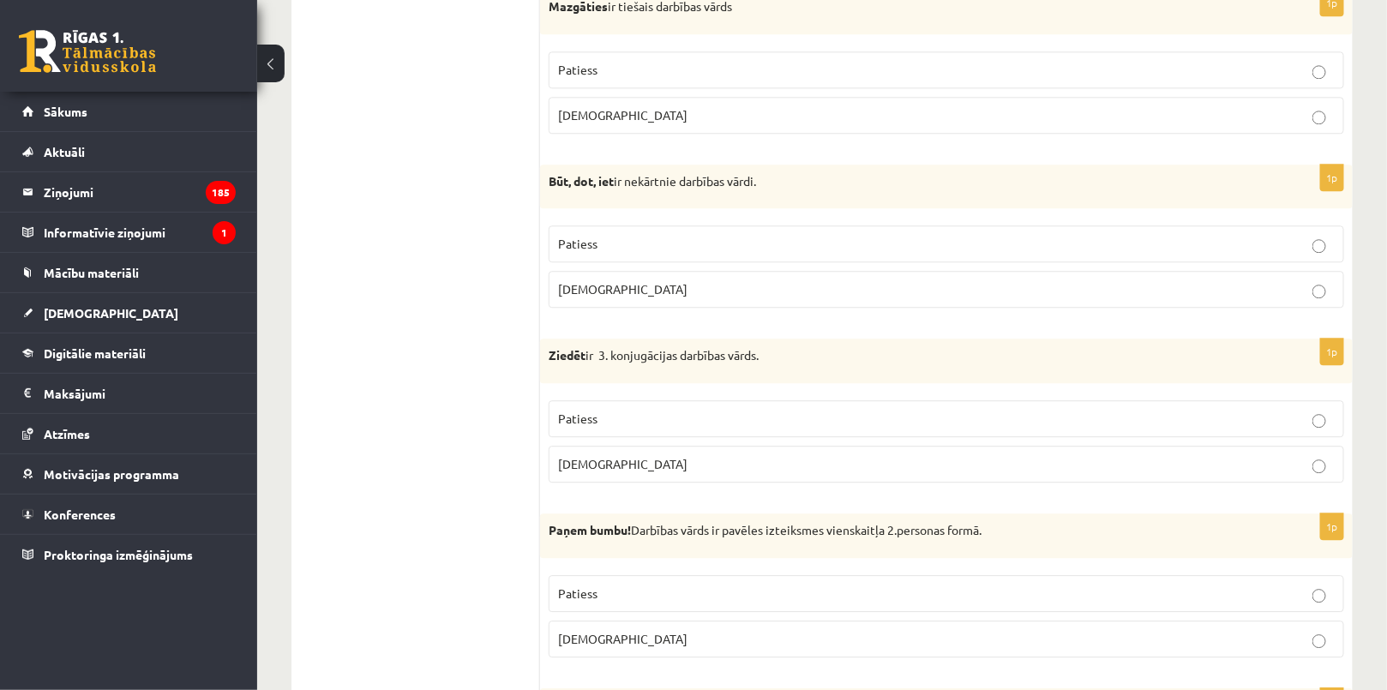
drag, startPoint x: 539, startPoint y: 207, endPoint x: 777, endPoint y: 677, distance: 526.6
drag, startPoint x: 243, startPoint y: 376, endPoint x: 460, endPoint y: 191, distance: 285.8
click at [244, 375] on li "Maksājumi 0" at bounding box center [128, 393] width 257 height 41
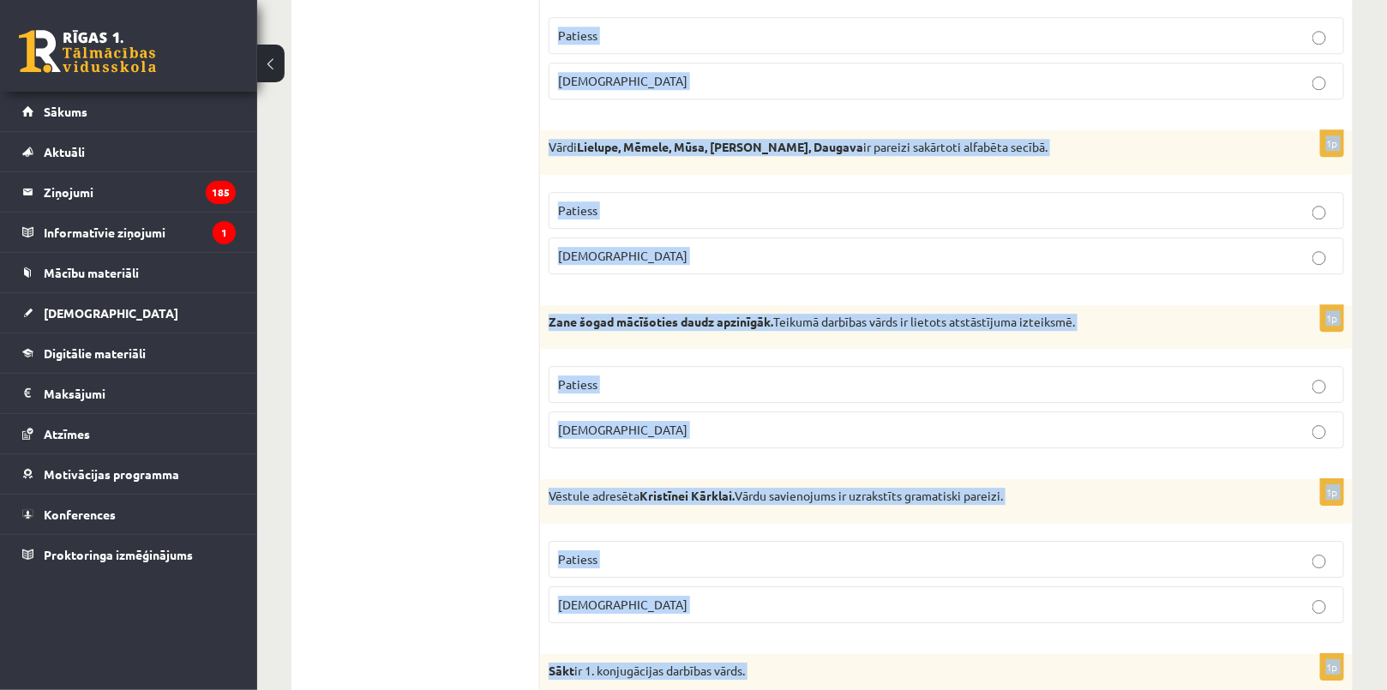
scroll to position [4914, 0]
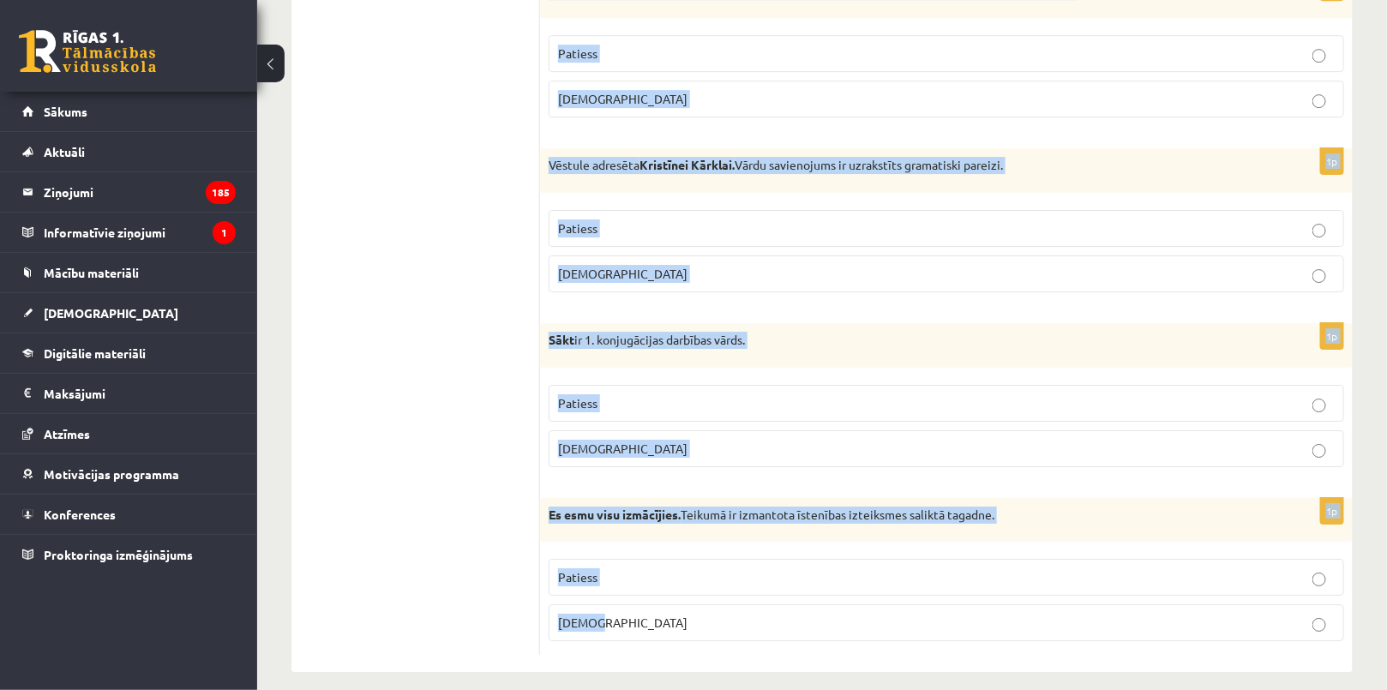
drag, startPoint x: 549, startPoint y: 170, endPoint x: 875, endPoint y: 598, distance: 538.2
copy form "Būt, dot, iet ir nekārtnie darbības vārdi. Patiess Aplams 1p Ziedēt ir 3. konju…"
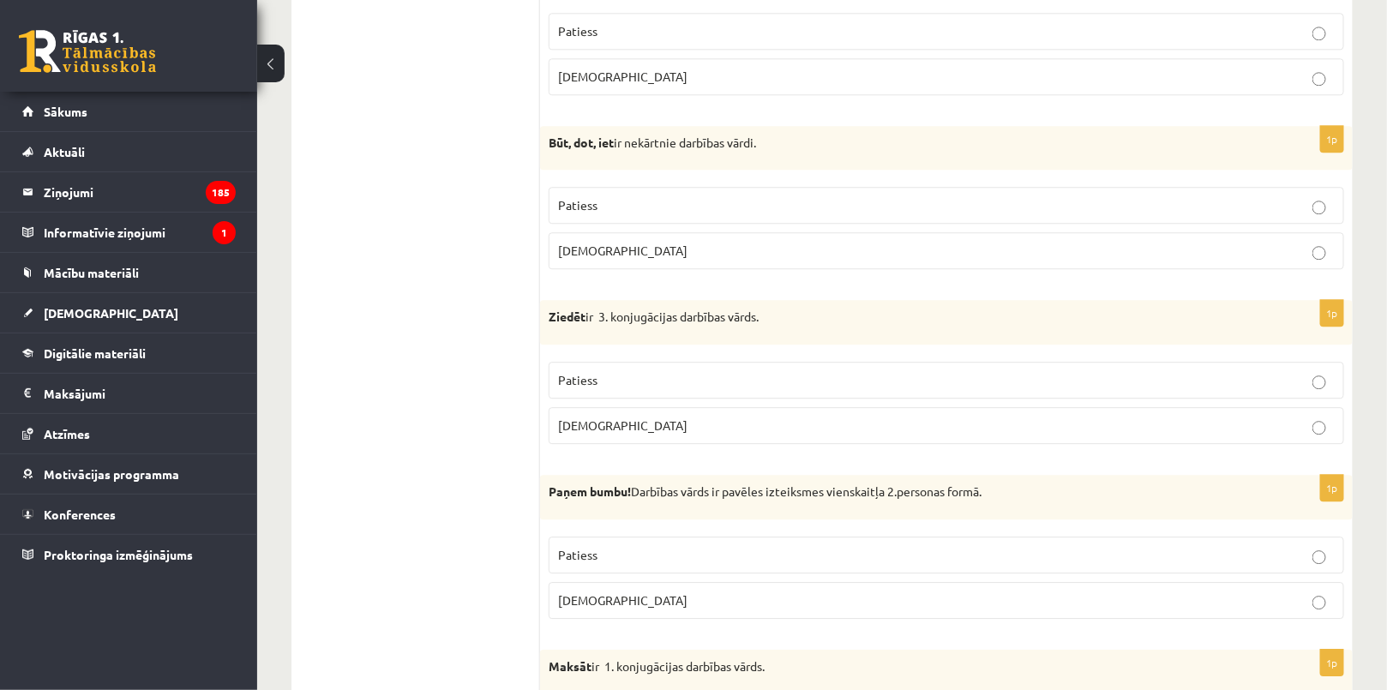
scroll to position [1797, 0]
click at [634, 188] on label "Patiess" at bounding box center [946, 204] width 795 height 37
click at [620, 361] on label "Patiess" at bounding box center [946, 379] width 795 height 37
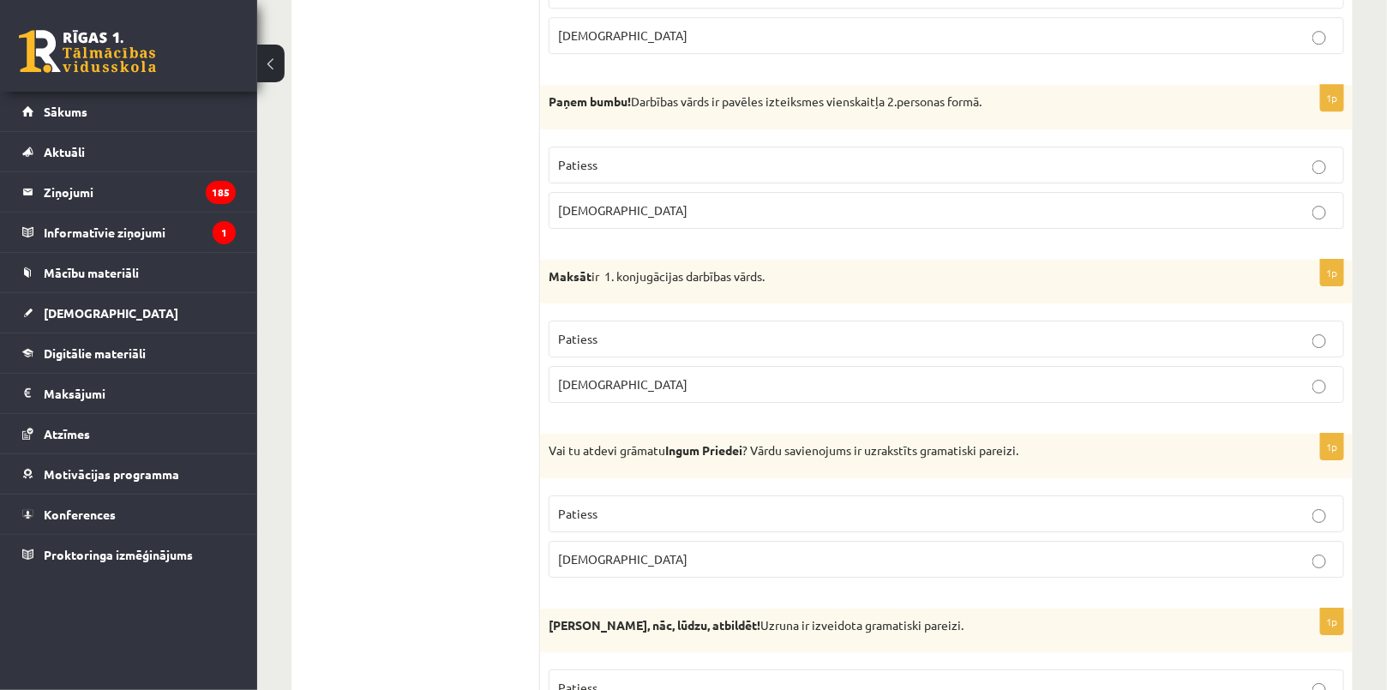
scroll to position [2187, 0]
click at [584, 156] on span "Patiess" at bounding box center [577, 163] width 39 height 15
click at [620, 344] on label "Patiess" at bounding box center [946, 338] width 795 height 37
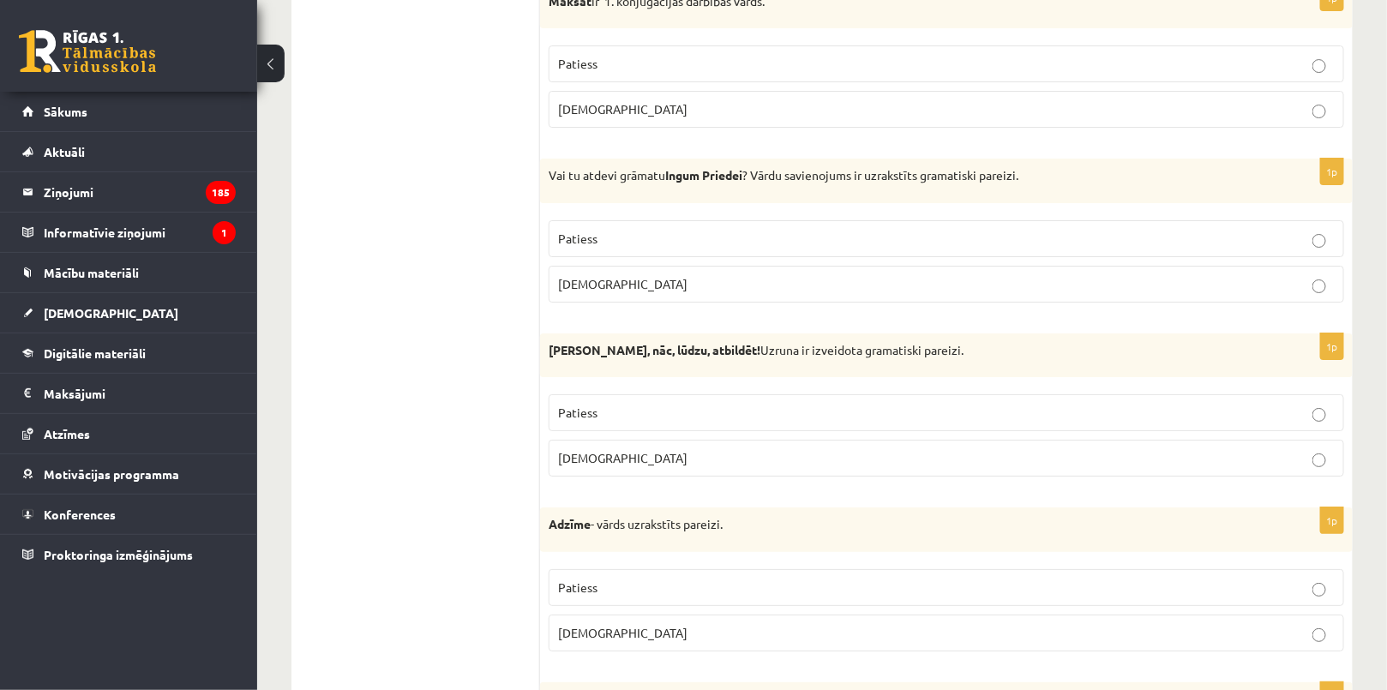
scroll to position [2498, 0]
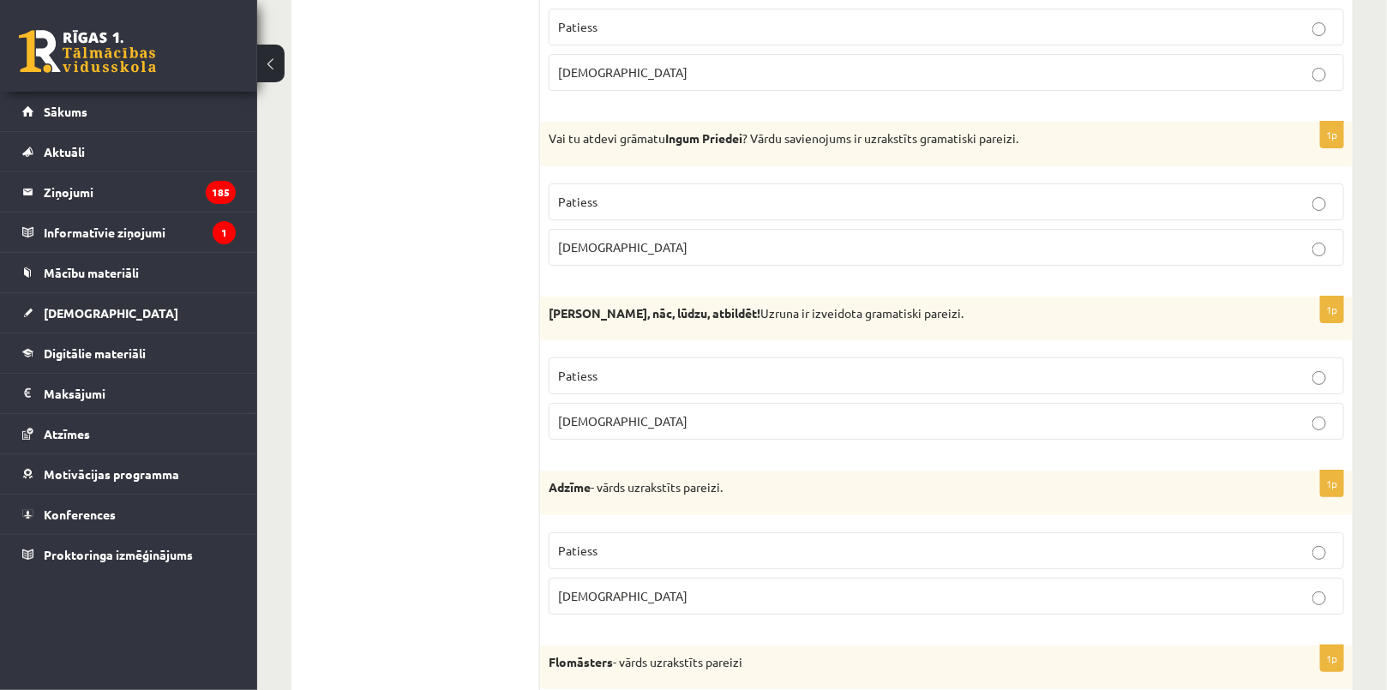
click at [653, 243] on p "Aplams" at bounding box center [946, 247] width 776 height 18
click at [603, 414] on p "Aplams" at bounding box center [946, 421] width 776 height 18
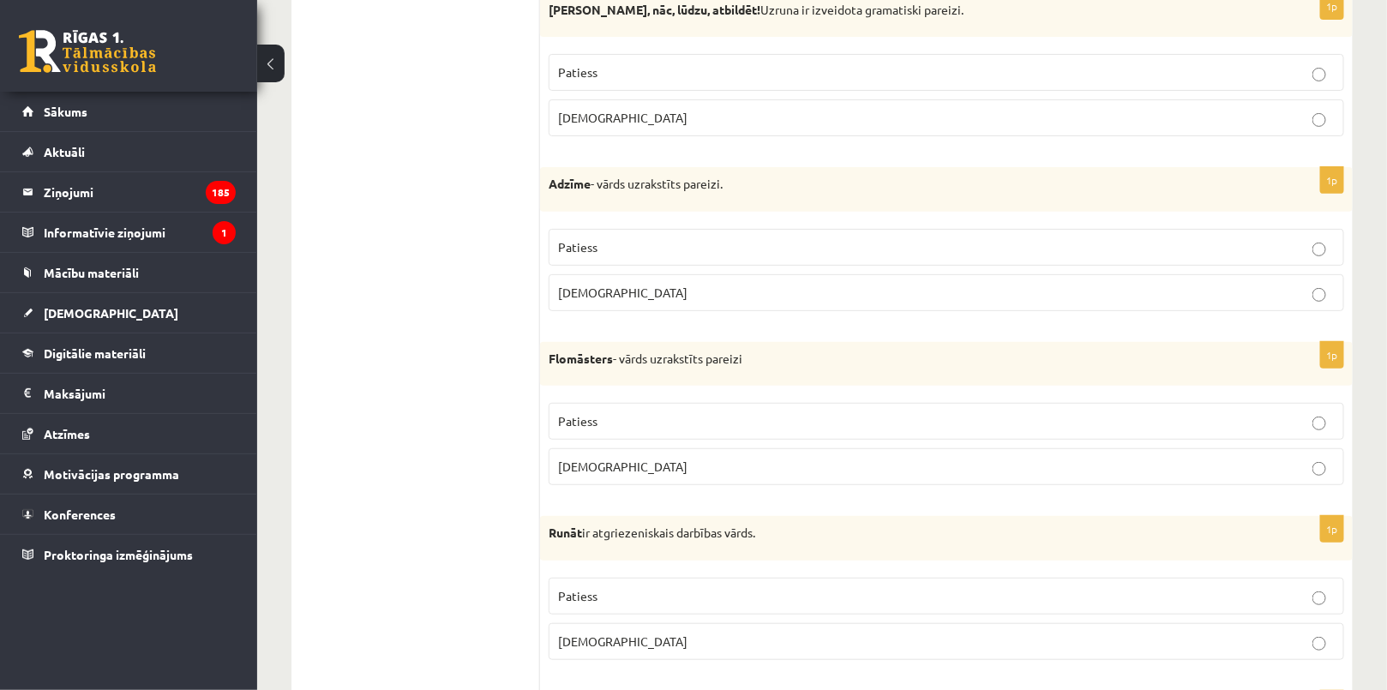
scroll to position [2888, 0]
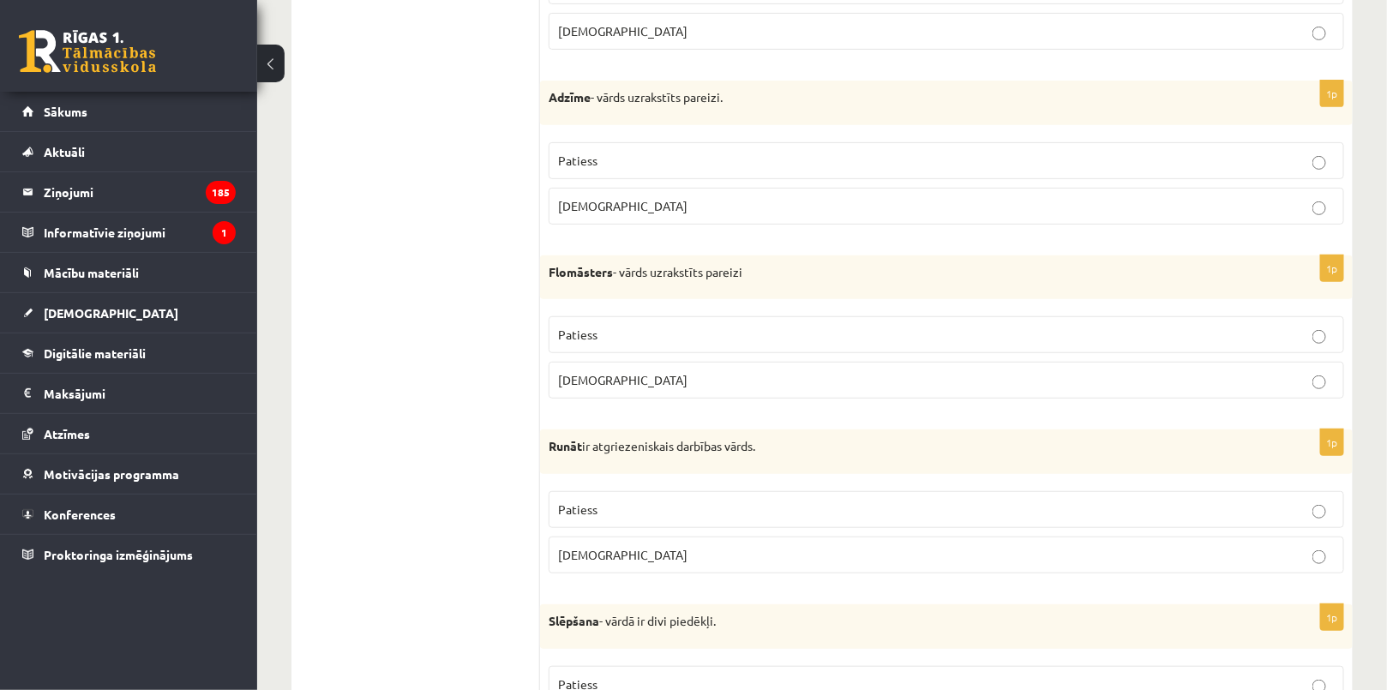
click at [650, 201] on p "Aplams" at bounding box center [946, 206] width 776 height 18
click at [628, 332] on p "Patiess" at bounding box center [946, 335] width 776 height 18
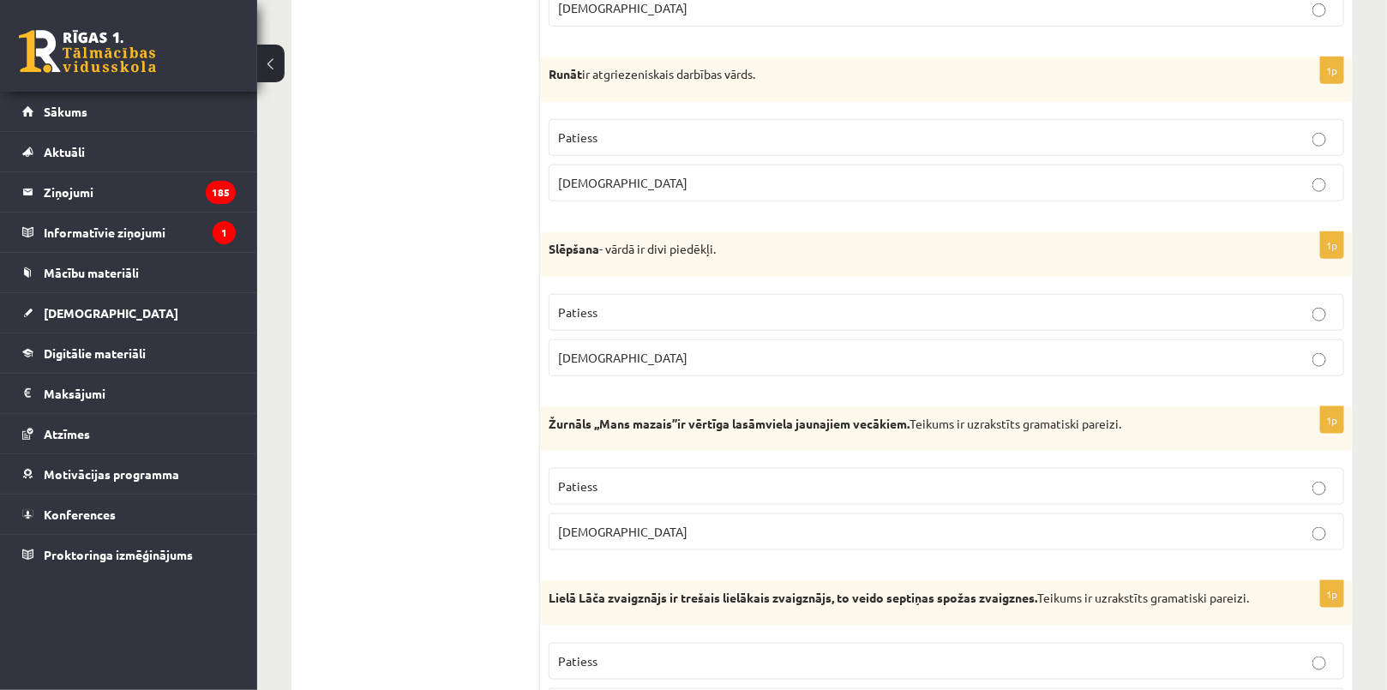
scroll to position [3277, 0]
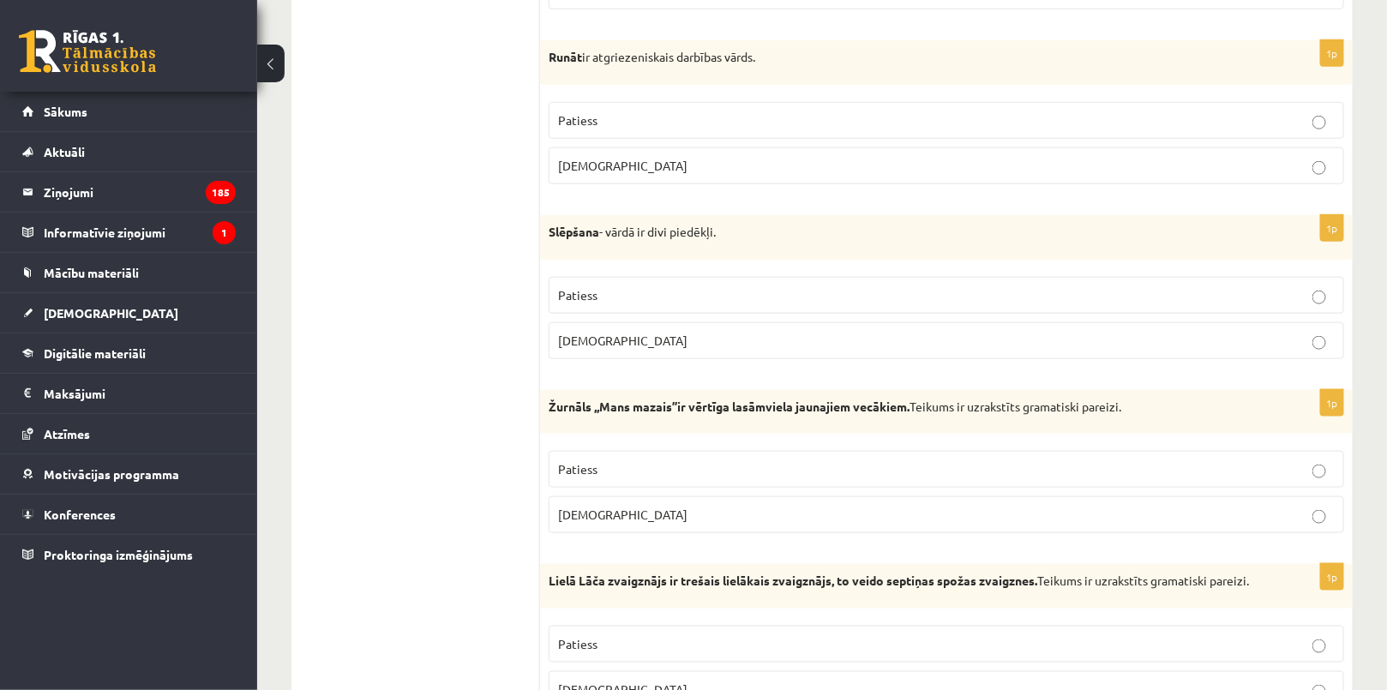
click at [589, 158] on span "Aplams" at bounding box center [622, 165] width 129 height 15
click at [594, 333] on span "Aplams" at bounding box center [622, 340] width 129 height 15
click at [599, 506] on p "Aplams" at bounding box center [946, 515] width 776 height 18
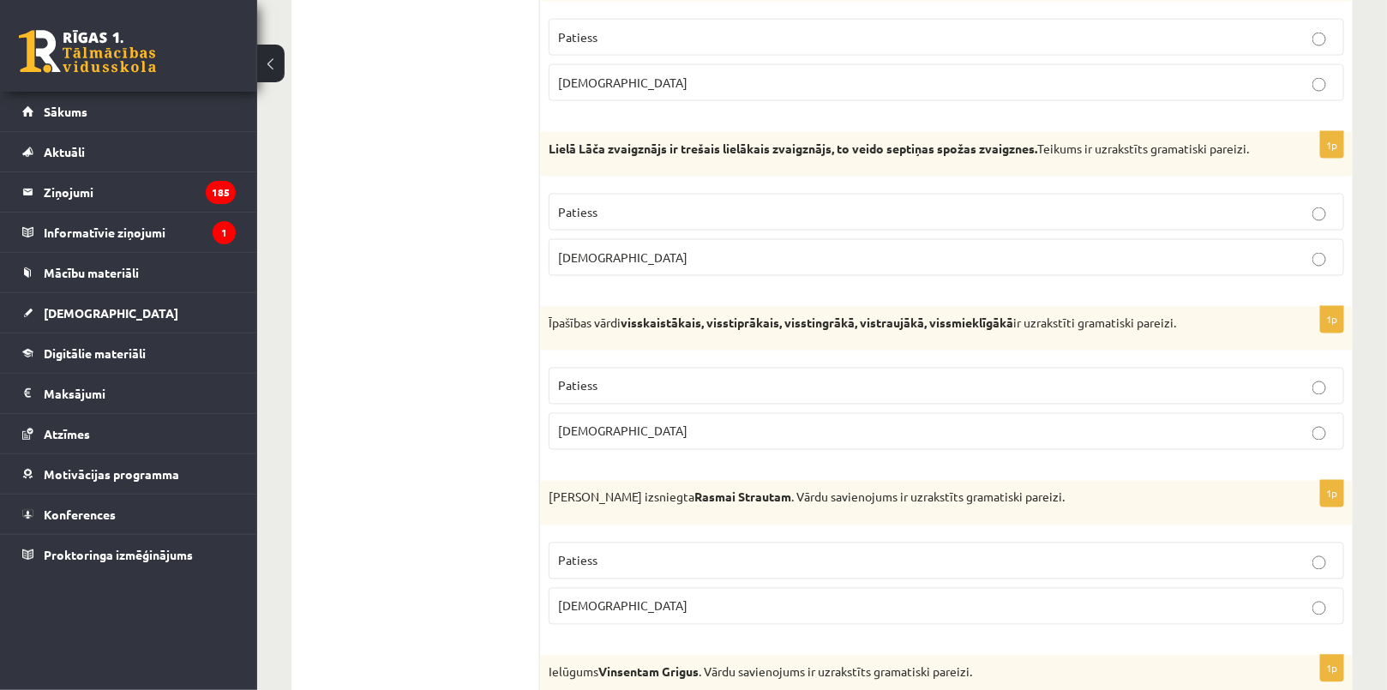
scroll to position [3745, 0]
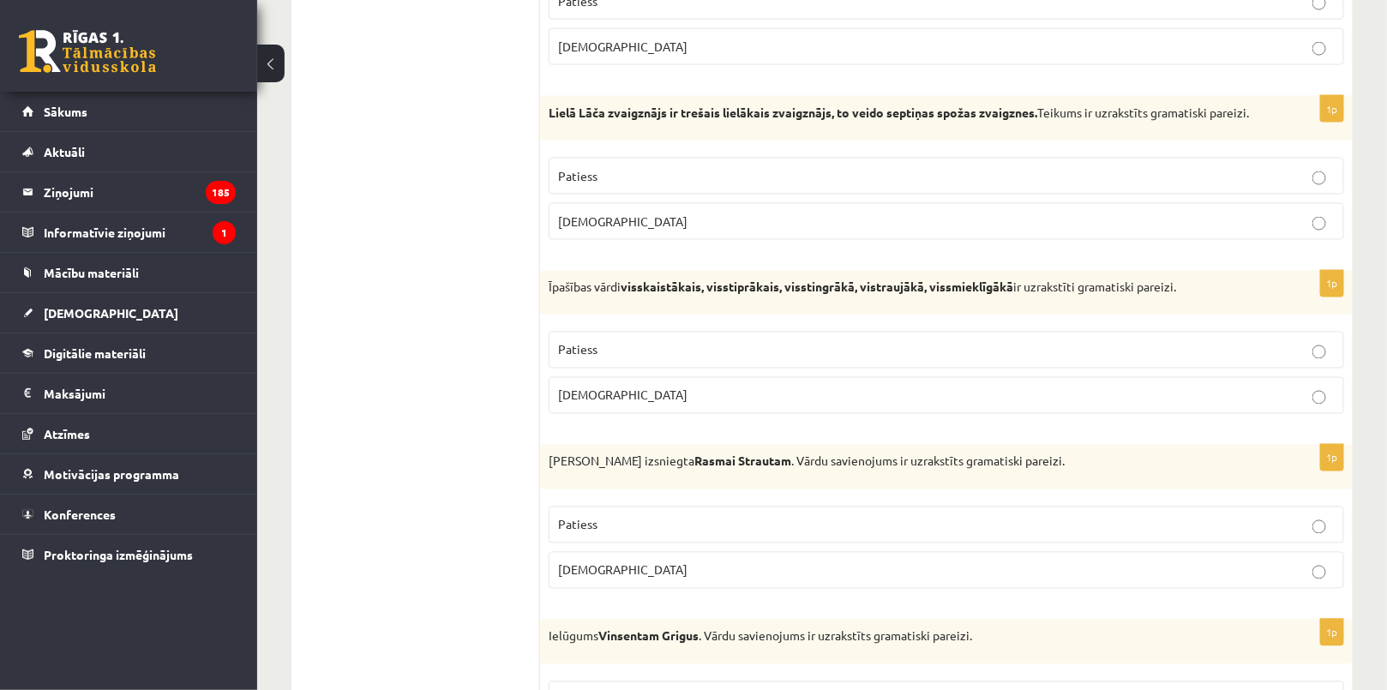
click at [582, 169] on span "Patiess" at bounding box center [577, 175] width 39 height 15
click at [591, 342] on span "Patiess" at bounding box center [577, 349] width 39 height 15
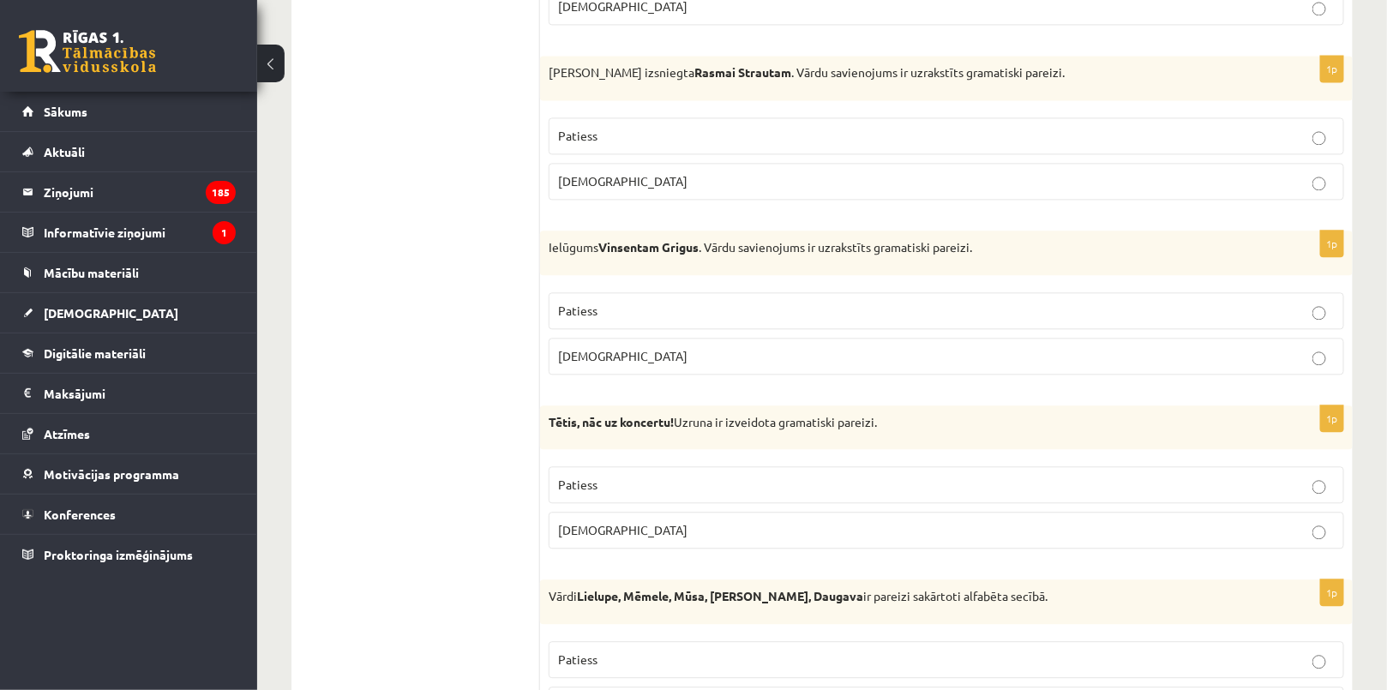
scroll to position [4134, 0]
click at [584, 173] on span "Aplams" at bounding box center [622, 180] width 129 height 15
click at [590, 348] on span "Aplams" at bounding box center [622, 355] width 129 height 15
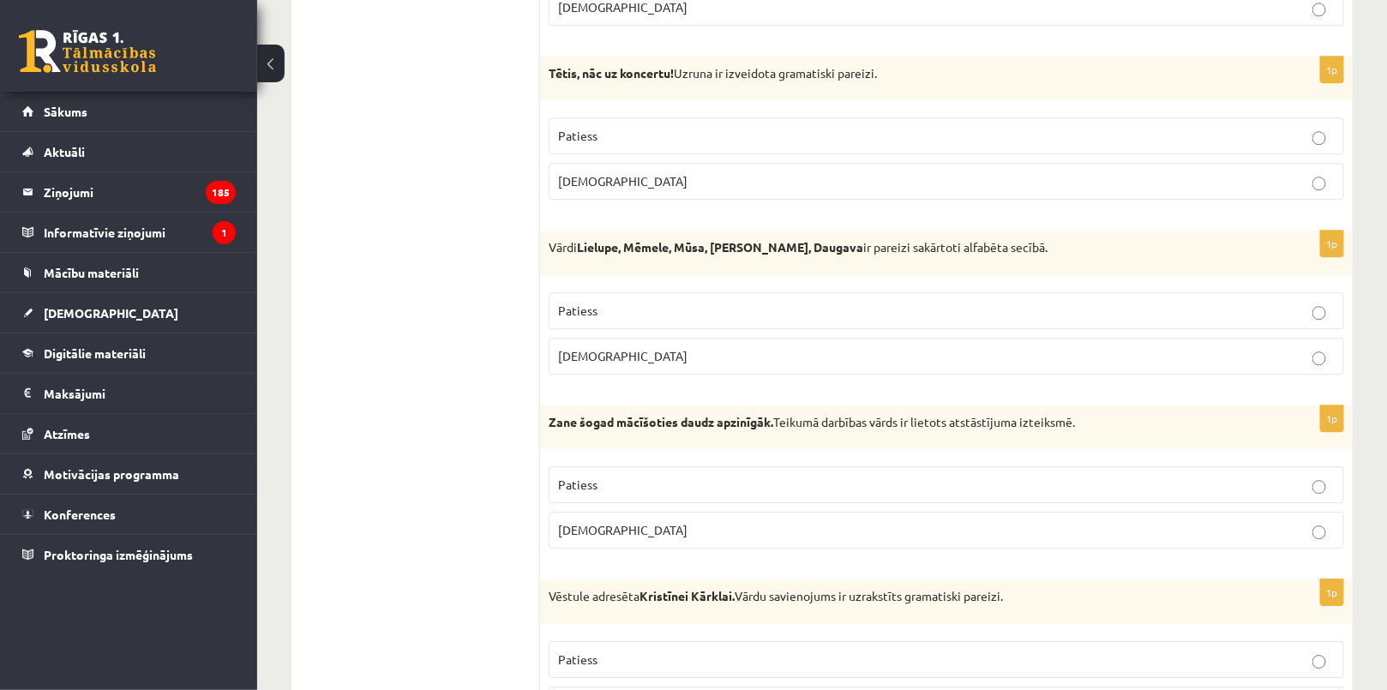
scroll to position [4446, 0]
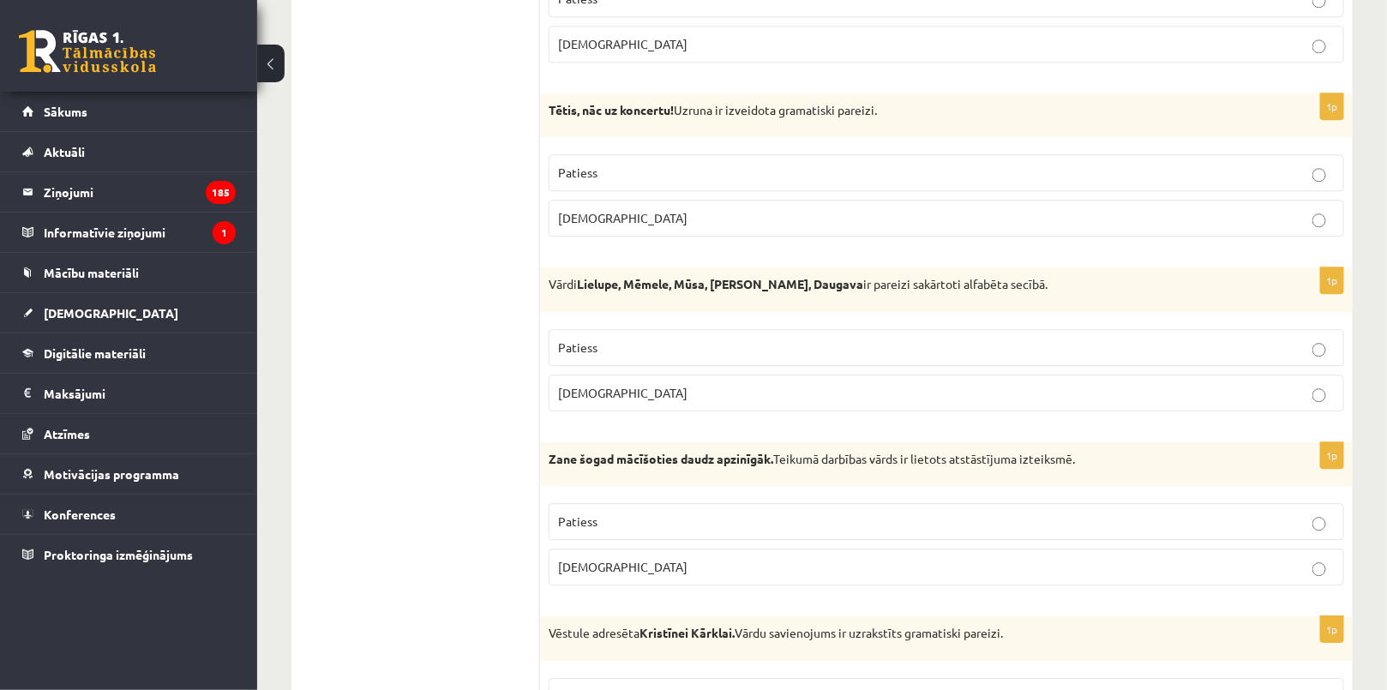
click at [602, 339] on p "Patiess" at bounding box center [946, 348] width 776 height 18
click at [572, 165] on span "Patiess" at bounding box center [577, 172] width 39 height 15
click at [616, 384] on p "Aplams" at bounding box center [946, 393] width 776 height 18
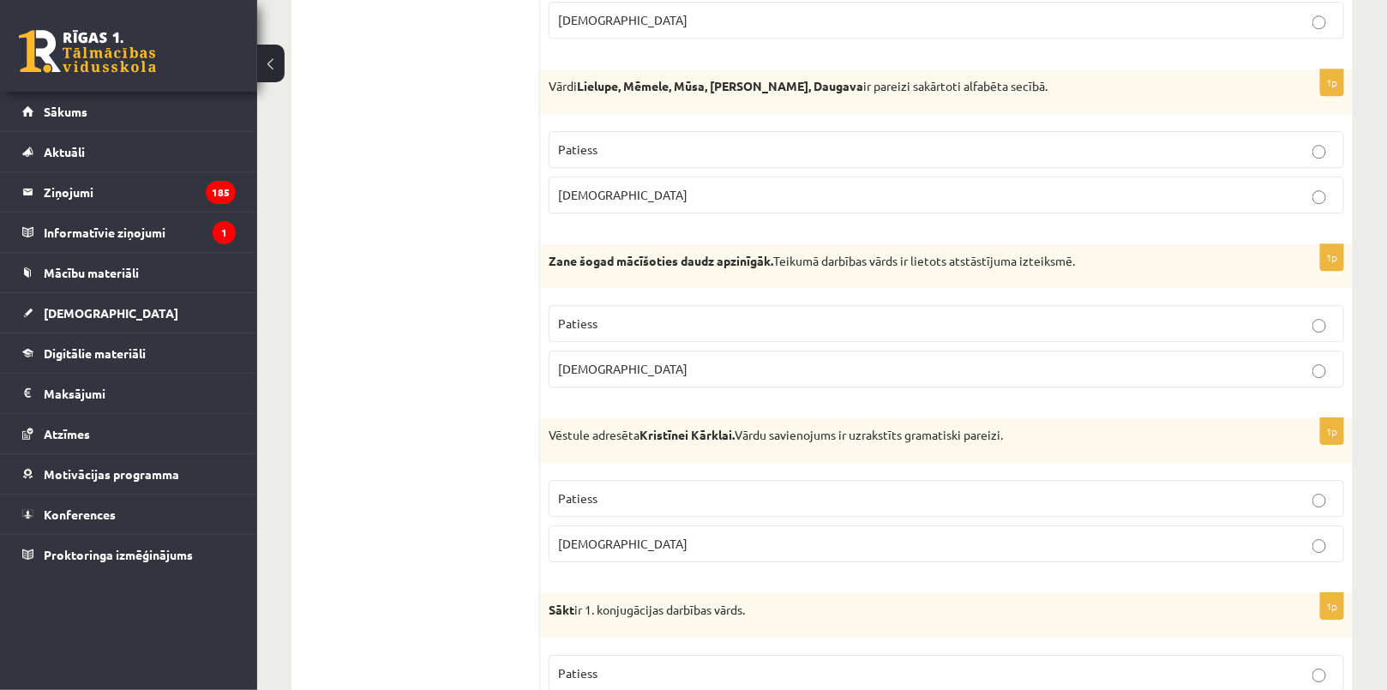
scroll to position [4680, 0]
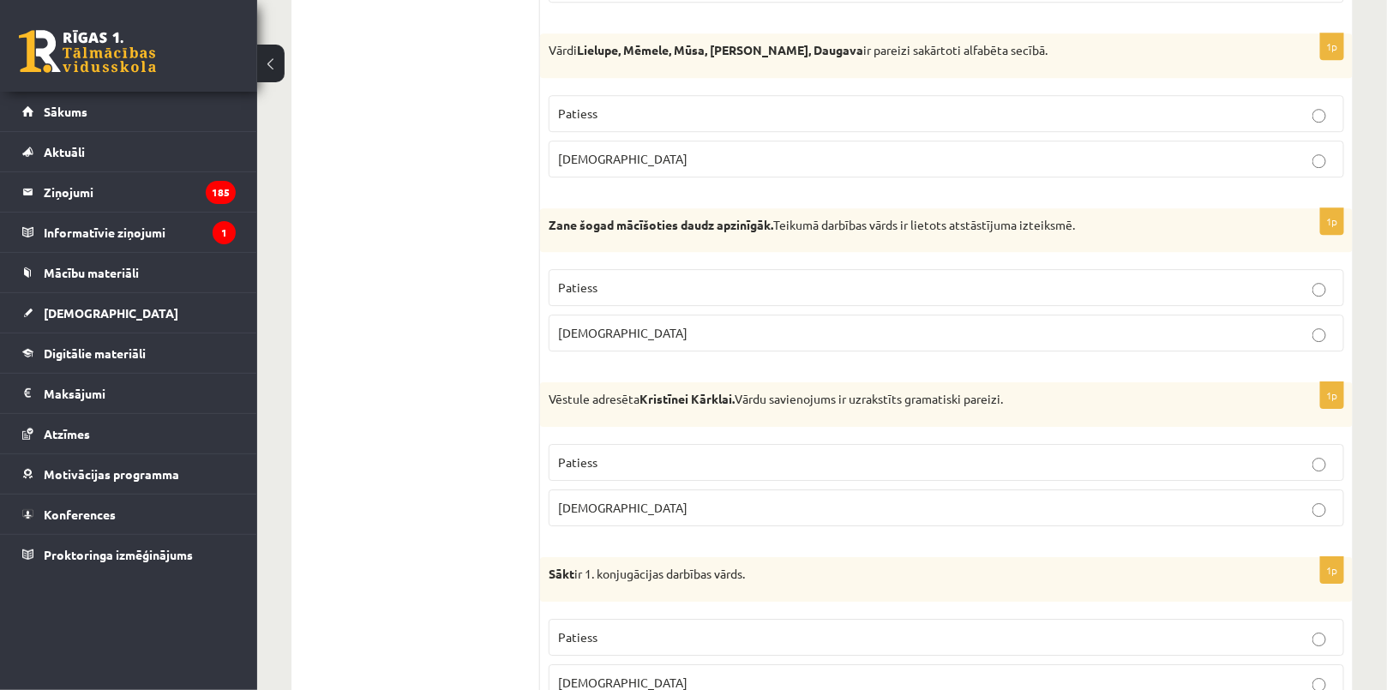
click at [591, 325] on span "Aplams" at bounding box center [622, 332] width 129 height 15
click at [608, 453] on p "Patiess" at bounding box center [946, 462] width 776 height 18
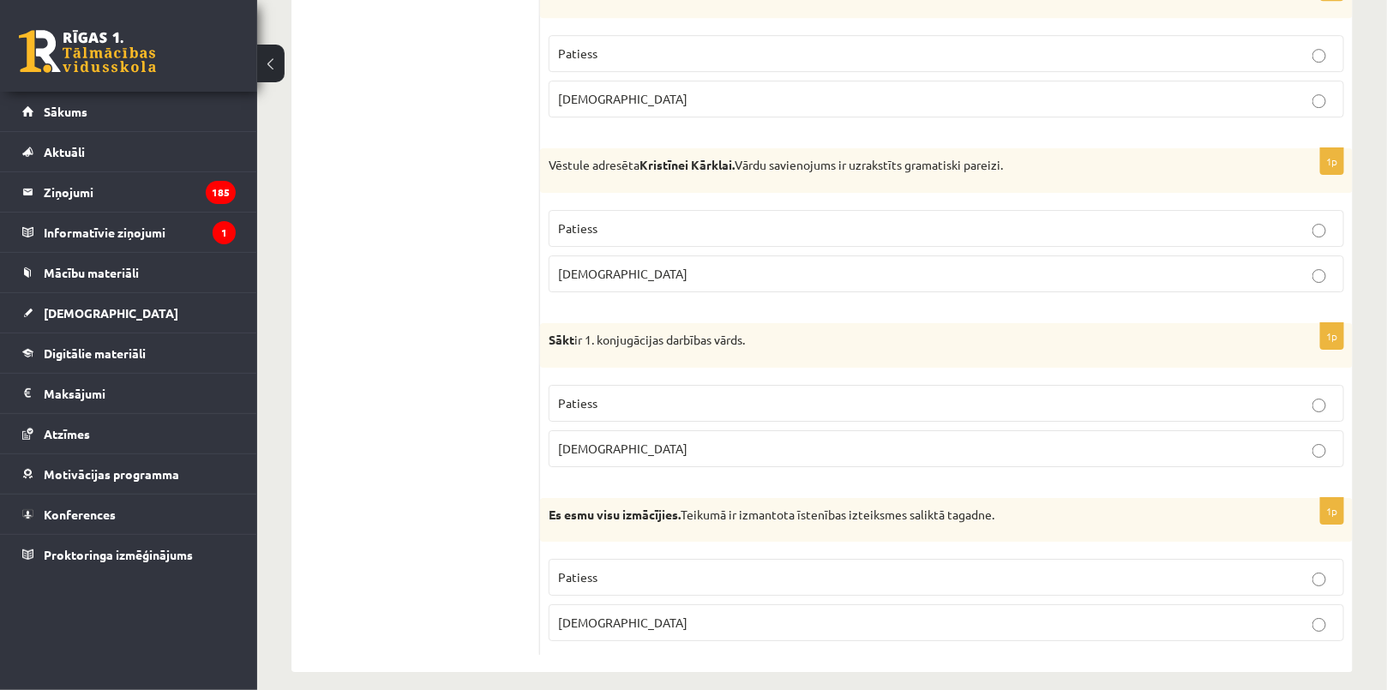
click at [600, 394] on p "Patiess" at bounding box center [946, 403] width 776 height 18
click at [660, 604] on label "Aplams" at bounding box center [946, 622] width 795 height 37
click at [645, 559] on label "Patiess" at bounding box center [946, 577] width 795 height 37
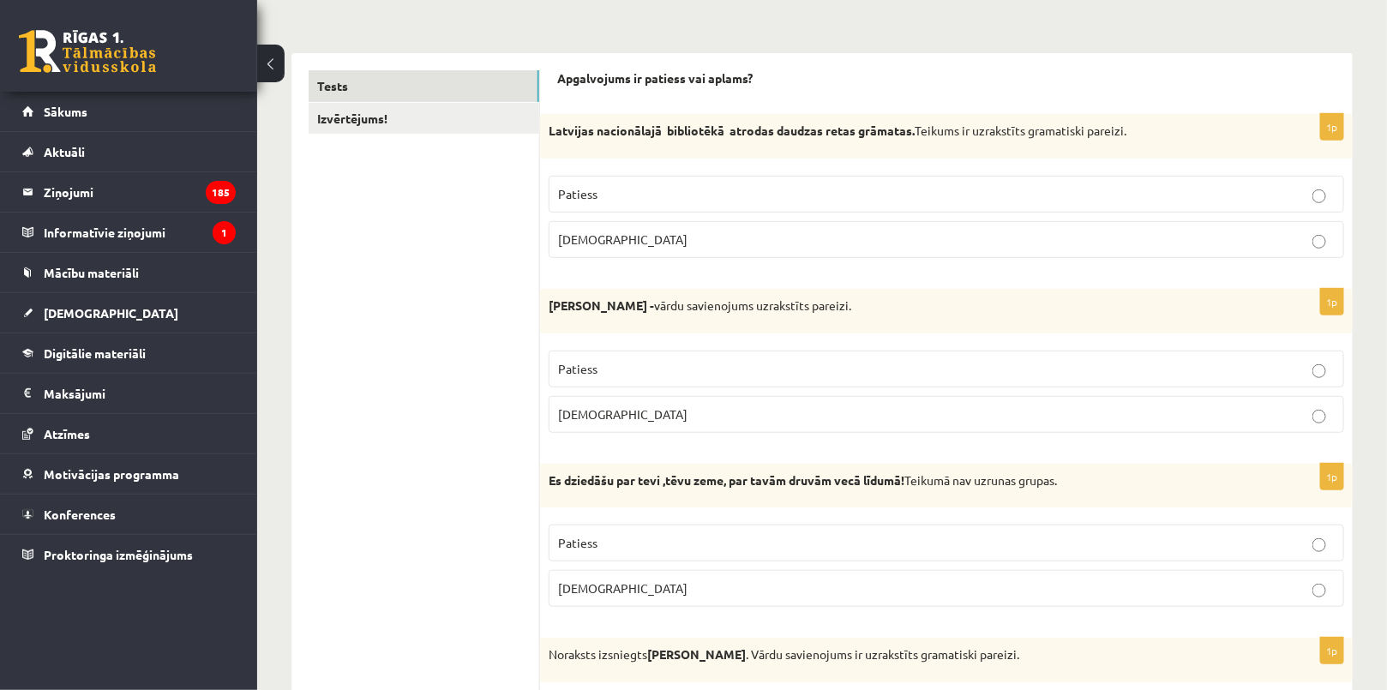
scroll to position [0, 0]
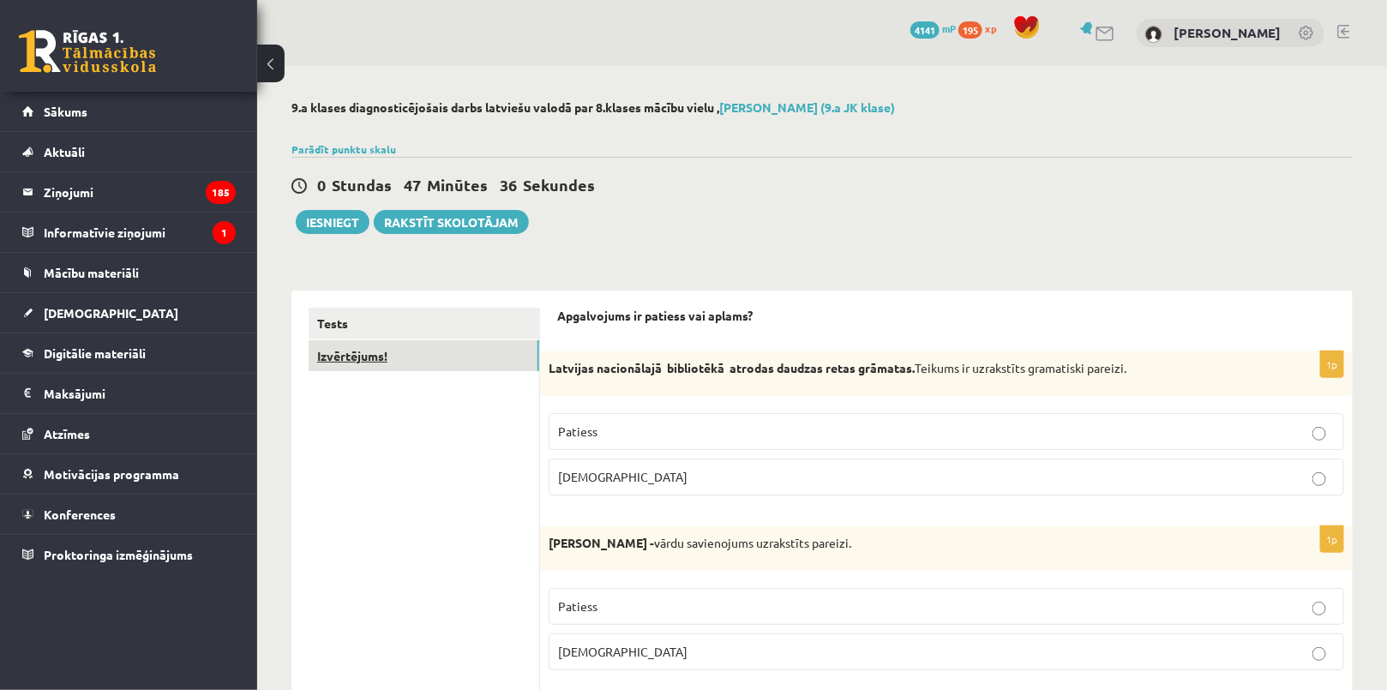
click at [417, 355] on link "Izvērtējums!" at bounding box center [424, 356] width 231 height 32
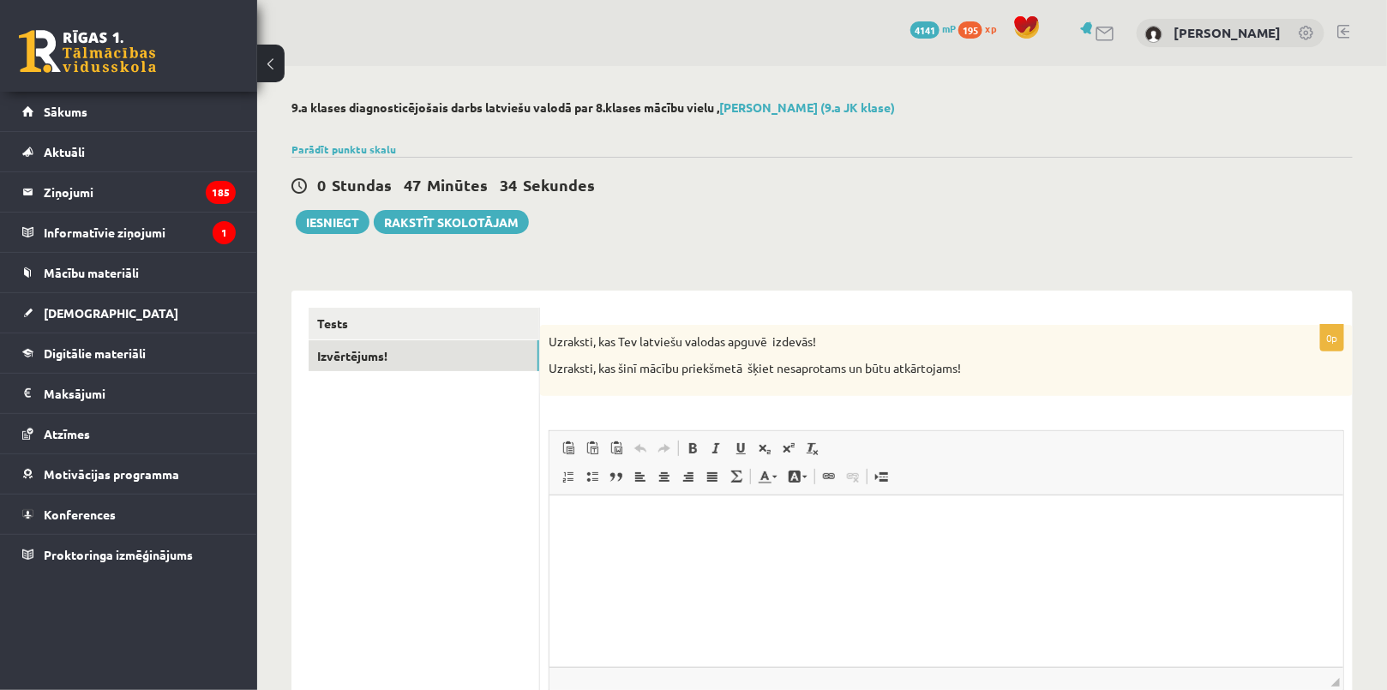
scroll to position [77, 0]
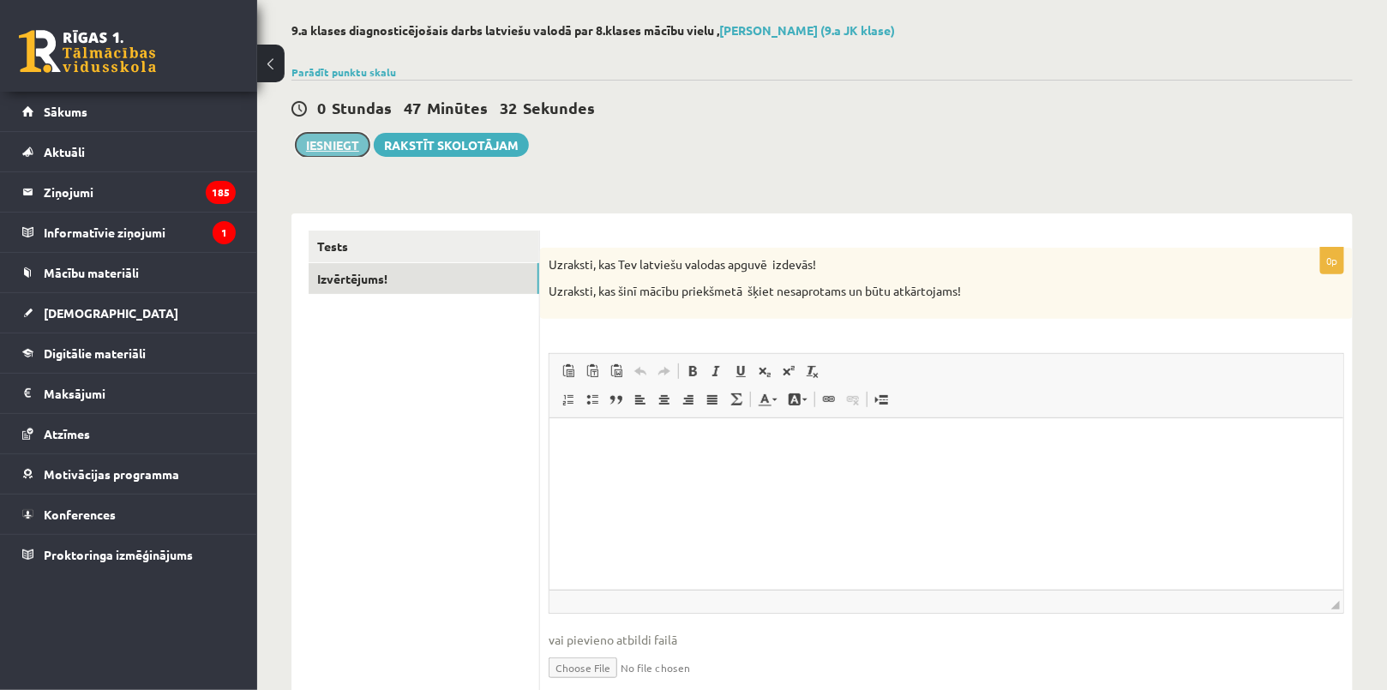
click at [339, 133] on button "Iesniegt" at bounding box center [333, 145] width 74 height 24
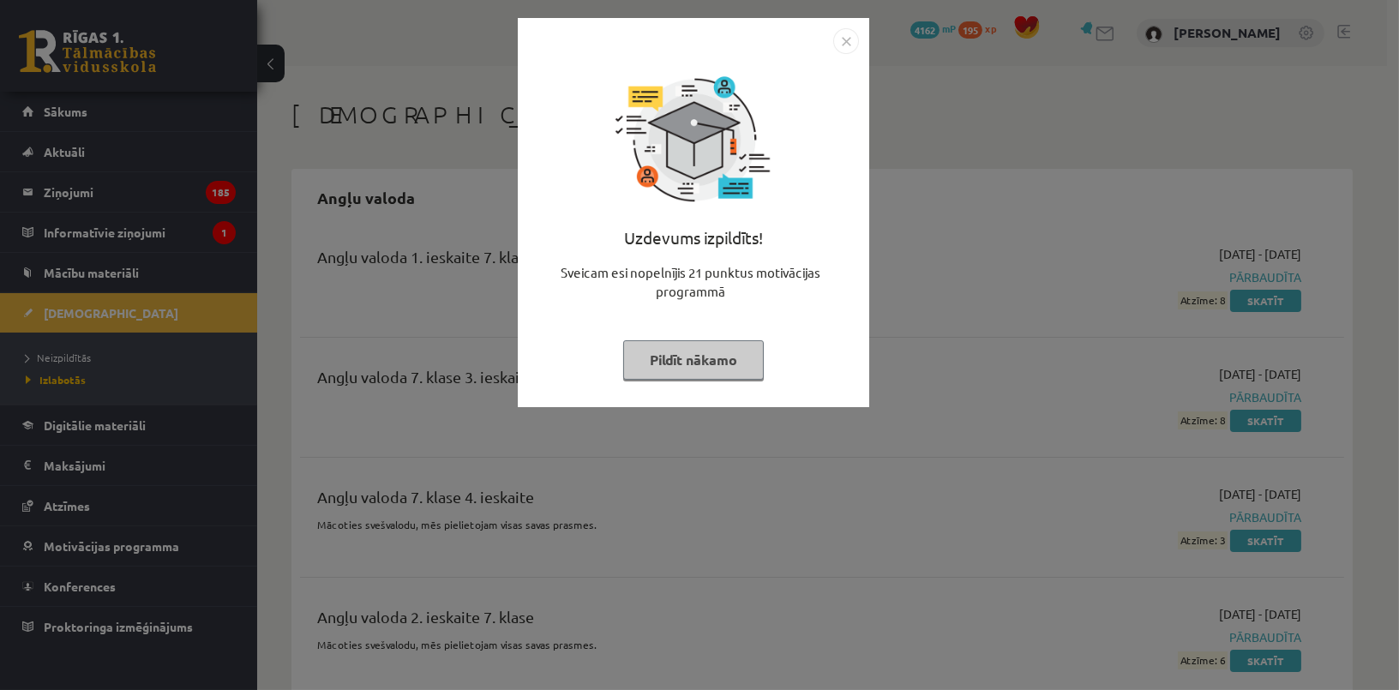
click at [664, 374] on button "Pildīt nākamo" at bounding box center [693, 359] width 141 height 39
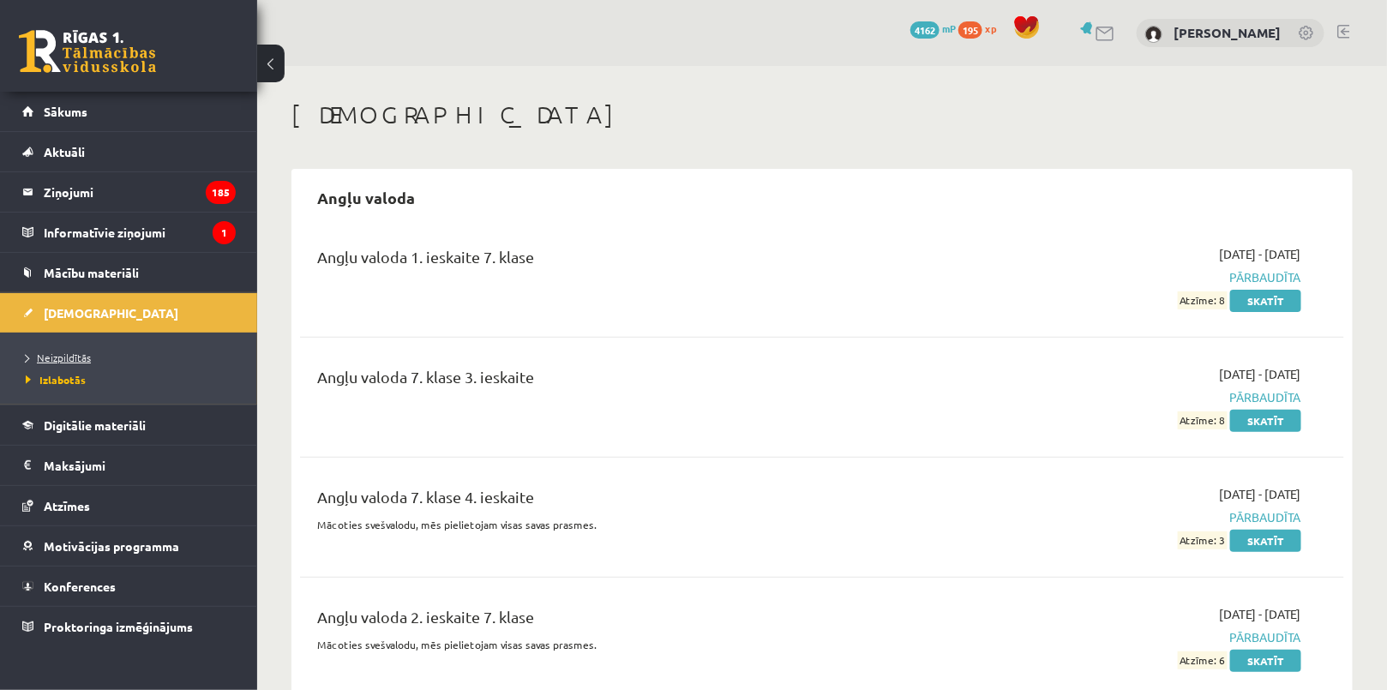
click at [43, 355] on span "Neizpildītās" at bounding box center [58, 358] width 65 height 14
